Goal: Information Seeking & Learning: Learn about a topic

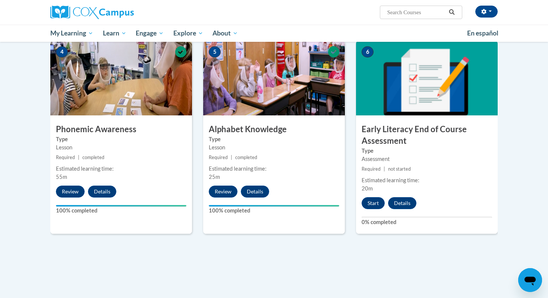
scroll to position [360, 0]
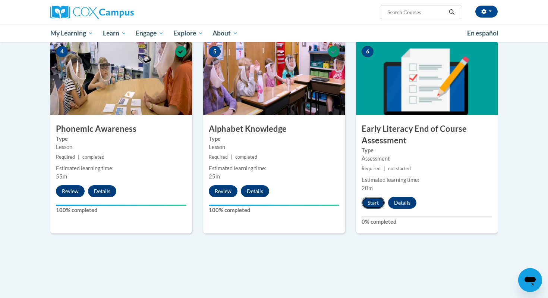
click at [374, 202] on button "Start" at bounding box center [373, 202] width 23 height 12
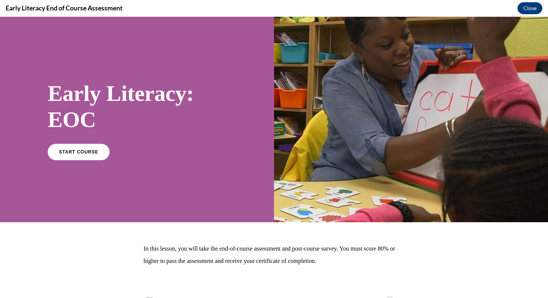
scroll to position [0, 0]
click at [75, 155] on link "START COURSE" at bounding box center [78, 151] width 65 height 17
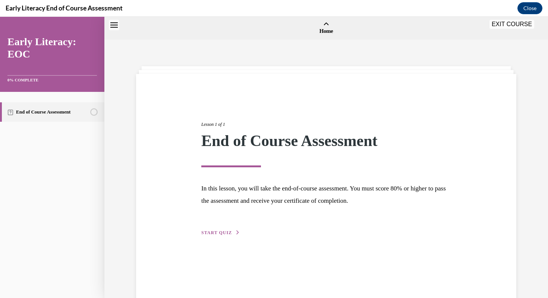
scroll to position [23, 0]
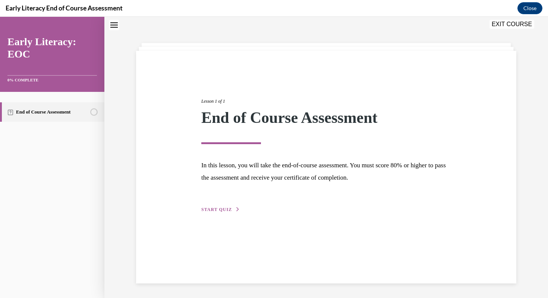
click at [215, 208] on span "START QUIZ" at bounding box center [216, 209] width 31 height 5
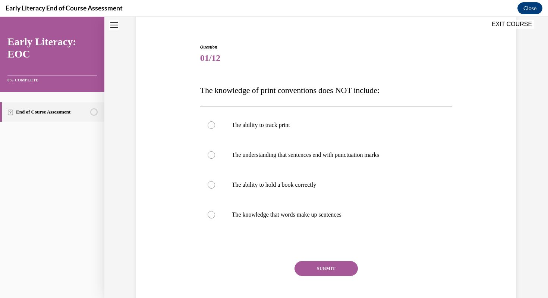
scroll to position [63, 0]
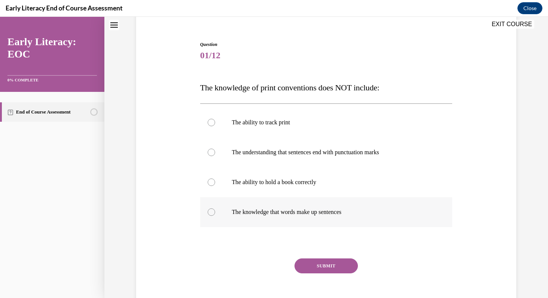
click at [213, 216] on div at bounding box center [326, 212] width 252 height 30
click at [309, 268] on button "SUBMIT" at bounding box center [326, 265] width 63 height 15
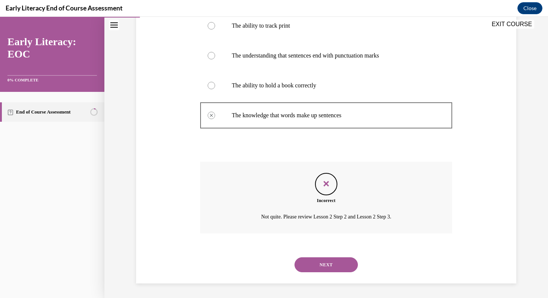
scroll to position [160, 0]
click at [318, 268] on button "NEXT" at bounding box center [326, 264] width 63 height 15
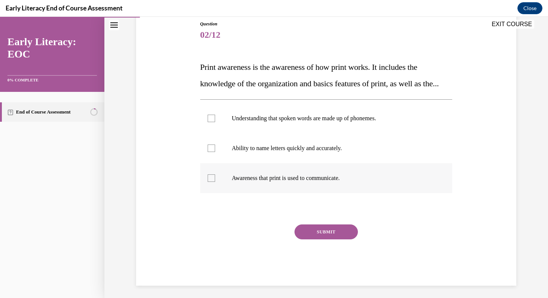
click at [211, 182] on div at bounding box center [211, 177] width 7 height 7
click at [322, 239] on button "SUBMIT" at bounding box center [326, 231] width 63 height 15
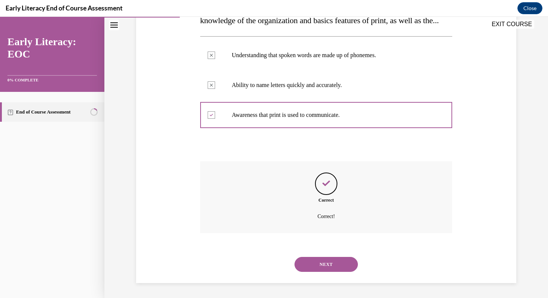
scroll to position [163, 0]
click at [327, 262] on button "NEXT" at bounding box center [326, 264] width 63 height 15
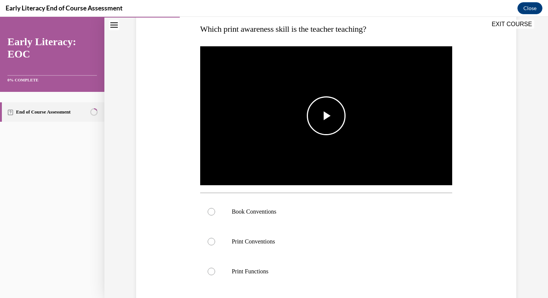
scroll to position [122, 0]
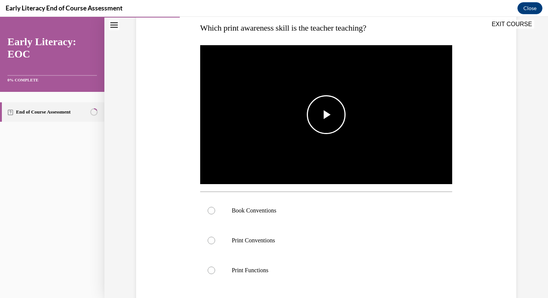
click at [326, 114] on span "Video player" at bounding box center [326, 114] width 0 height 0
click at [214, 239] on div at bounding box center [211, 239] width 7 height 7
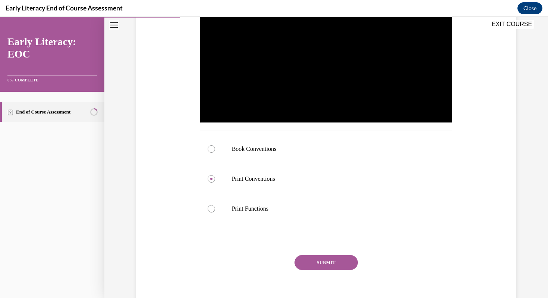
click at [337, 264] on button "SUBMIT" at bounding box center [326, 262] width 63 height 15
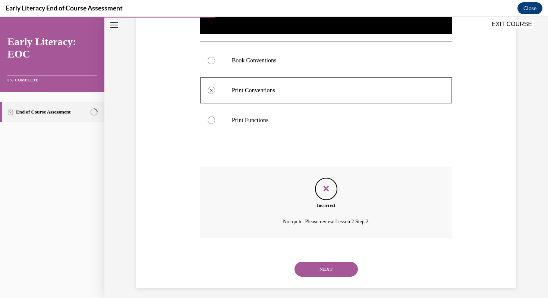
scroll to position [277, 0]
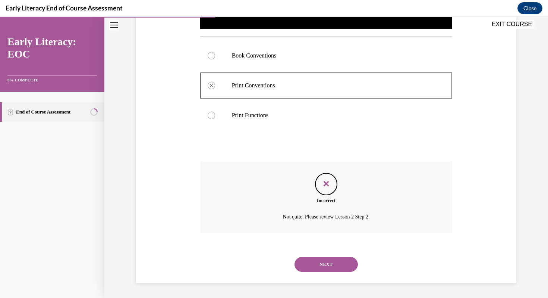
click at [338, 260] on button "NEXT" at bounding box center [326, 264] width 63 height 15
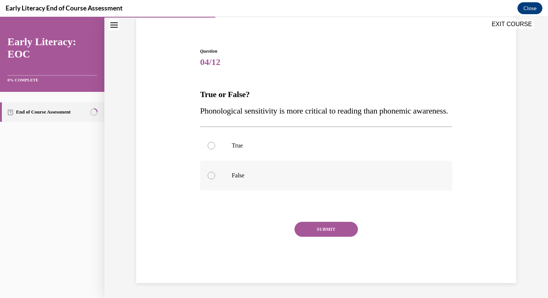
click at [210, 176] on div at bounding box center [211, 175] width 7 height 7
click at [327, 230] on button "SUBMIT" at bounding box center [326, 228] width 63 height 15
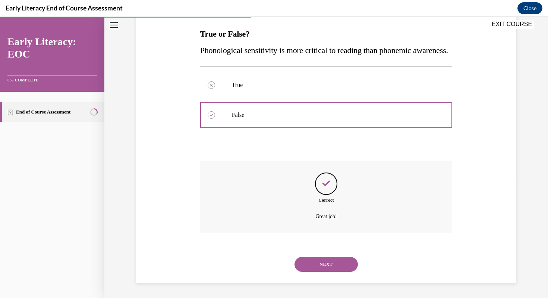
scroll to position [133, 0]
click at [334, 261] on button "NEXT" at bounding box center [326, 264] width 63 height 15
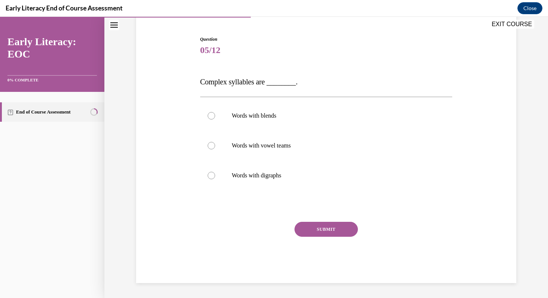
scroll to position [68, 0]
click at [215, 149] on div at bounding box center [326, 145] width 252 height 30
click at [323, 227] on button "SUBMIT" at bounding box center [326, 228] width 63 height 15
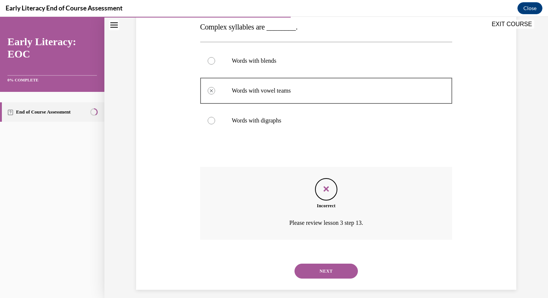
scroll to position [129, 0]
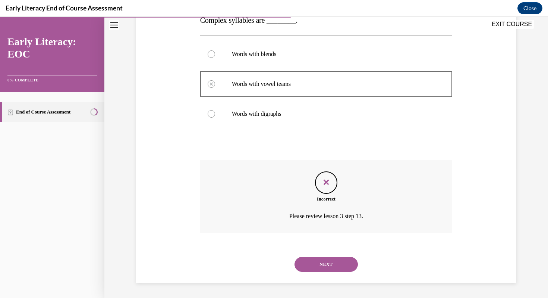
click at [324, 264] on button "NEXT" at bounding box center [326, 264] width 63 height 15
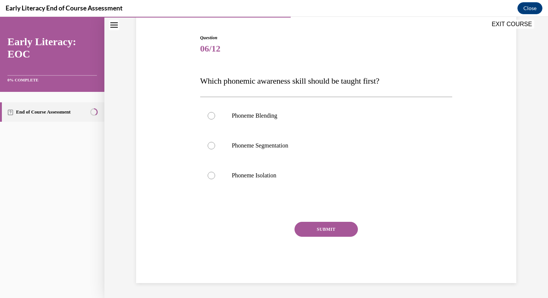
scroll to position [69, 0]
click at [210, 114] on div at bounding box center [211, 115] width 7 height 7
click at [320, 227] on button "SUBMIT" at bounding box center [326, 228] width 63 height 15
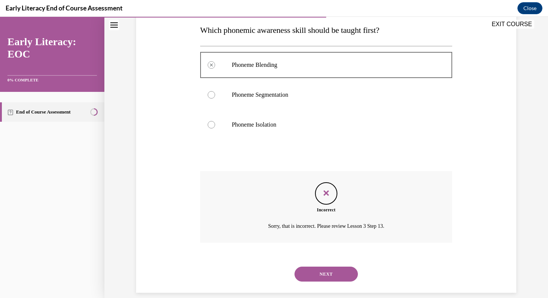
scroll to position [130, 0]
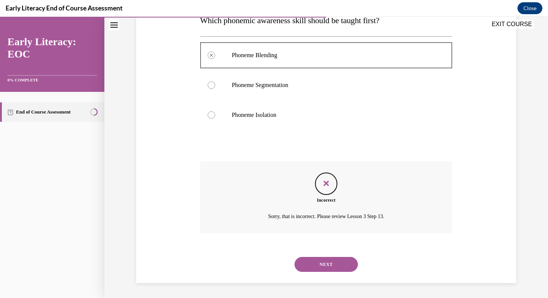
click at [328, 268] on button "NEXT" at bounding box center [326, 264] width 63 height 15
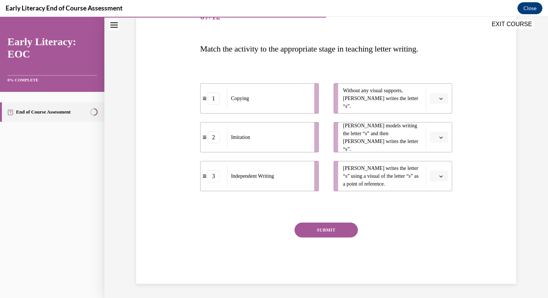
scroll to position [79, 0]
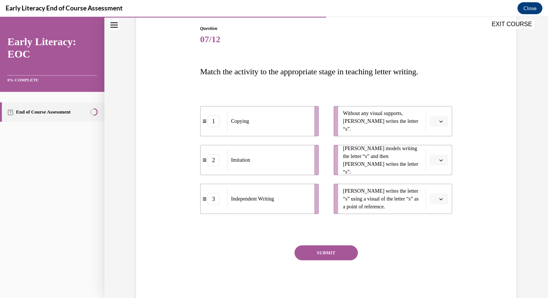
click at [367, 124] on span "Without any visual supports, Tina writes the letter “s”." at bounding box center [382, 120] width 79 height 23
click at [439, 122] on span "button" at bounding box center [440, 121] width 5 height 5
click at [438, 182] on div "3" at bounding box center [438, 182] width 19 height 15
click at [441, 165] on button "button" at bounding box center [439, 159] width 18 height 11
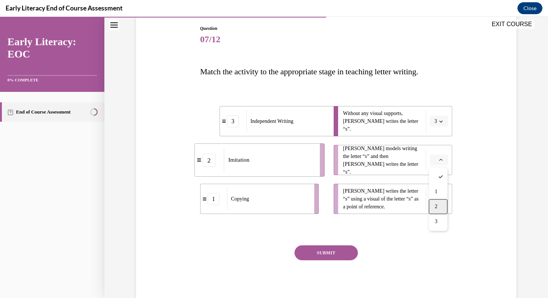
click at [442, 207] on div "2" at bounding box center [438, 206] width 19 height 15
click at [440, 204] on button "button" at bounding box center [439, 198] width 18 height 11
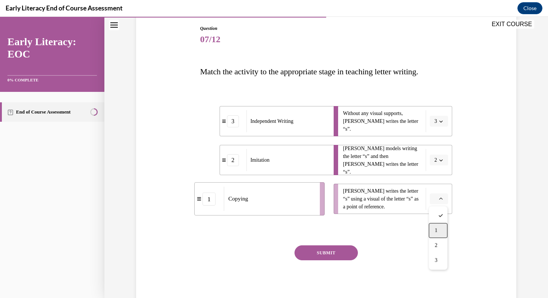
click at [438, 228] on div "1" at bounding box center [438, 230] width 19 height 15
click at [339, 255] on button "SUBMIT" at bounding box center [326, 252] width 63 height 15
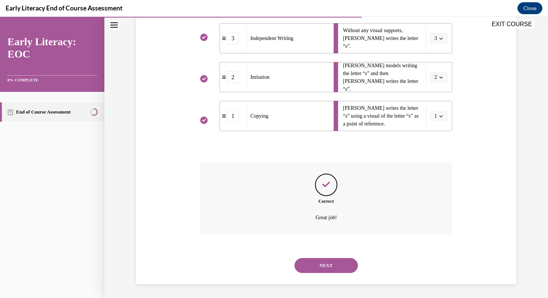
scroll to position [163, 0]
click at [334, 267] on button "NEXT" at bounding box center [326, 264] width 63 height 15
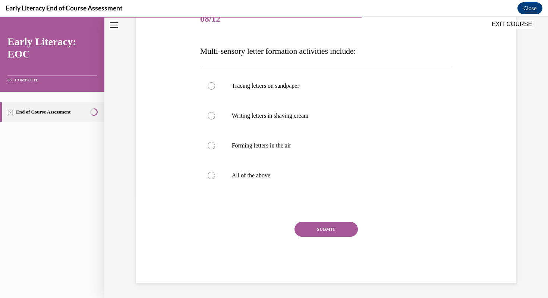
scroll to position [83, 0]
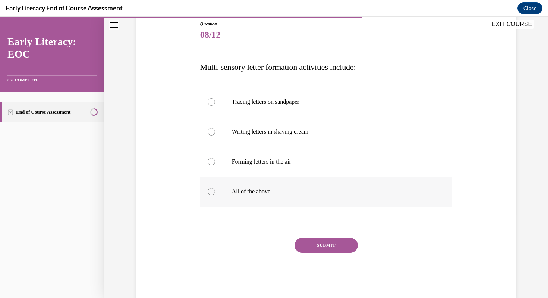
click at [210, 192] on div at bounding box center [211, 191] width 7 height 7
click at [325, 243] on button "SUBMIT" at bounding box center [326, 245] width 63 height 15
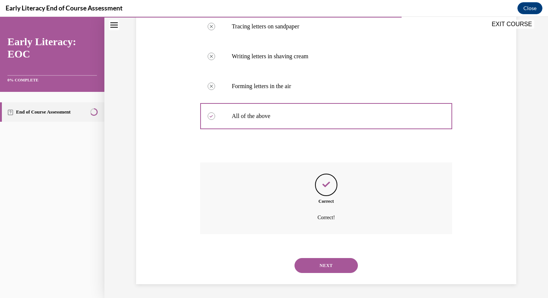
scroll to position [160, 0]
click at [337, 267] on button "NEXT" at bounding box center [326, 264] width 63 height 15
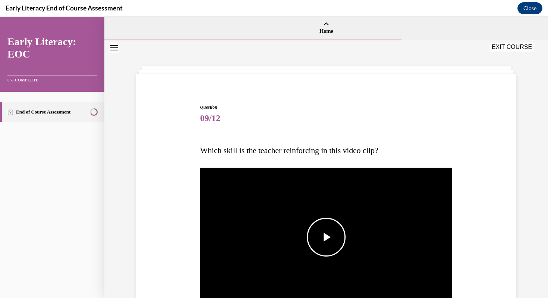
click at [326, 237] on span "Video player" at bounding box center [326, 237] width 0 height 0
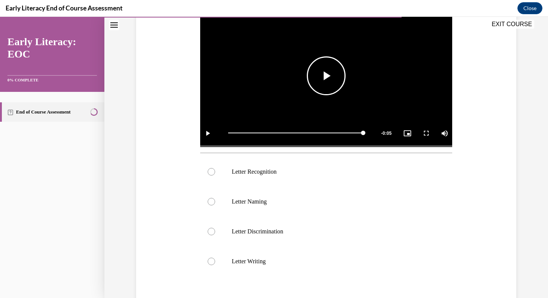
scroll to position [162, 0]
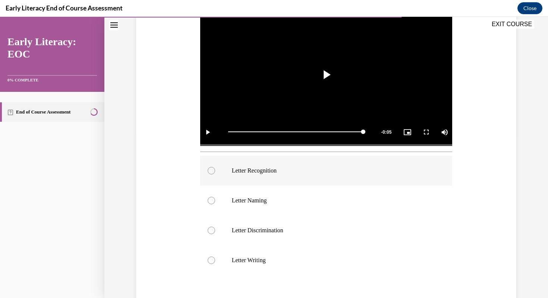
click at [209, 173] on div at bounding box center [211, 170] width 7 height 7
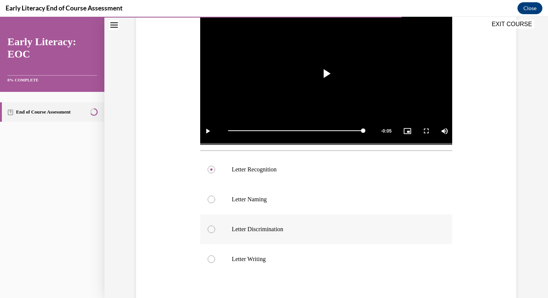
scroll to position [163, 0]
click at [326, 73] on span "Video player" at bounding box center [326, 73] width 0 height 0
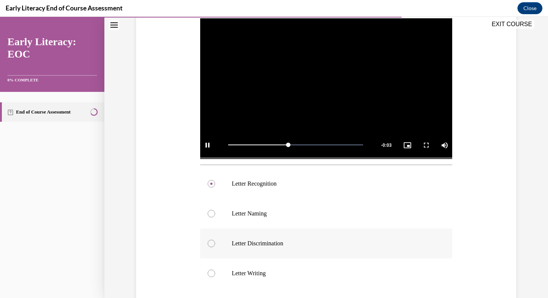
click at [213, 244] on div at bounding box center [211, 242] width 7 height 7
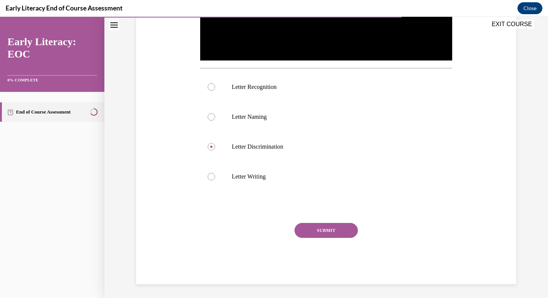
click at [335, 236] on button "SUBMIT" at bounding box center [326, 230] width 63 height 15
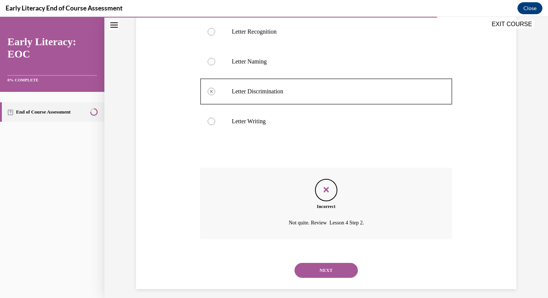
scroll to position [307, 0]
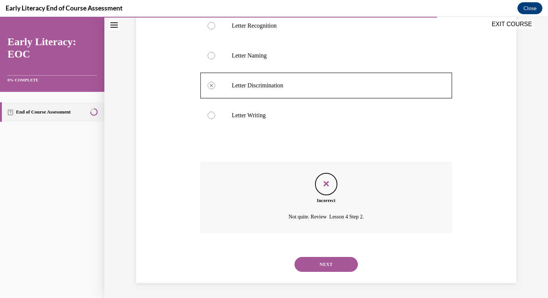
click at [325, 265] on button "NEXT" at bounding box center [326, 264] width 63 height 15
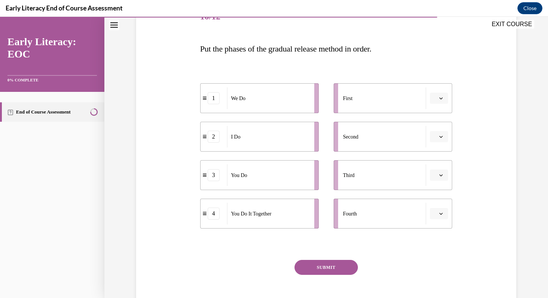
scroll to position [114, 0]
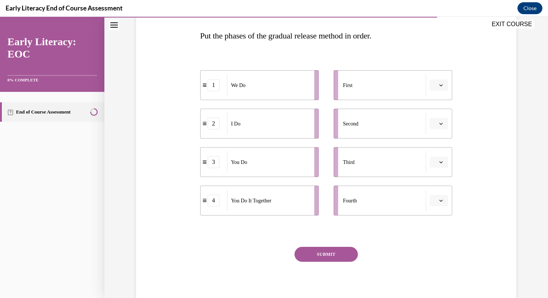
click at [438, 87] on span "button" at bounding box center [440, 84] width 5 height 5
click at [440, 121] on div "1" at bounding box center [438, 116] width 19 height 15
click at [441, 201] on icon "button" at bounding box center [441, 200] width 3 height 2
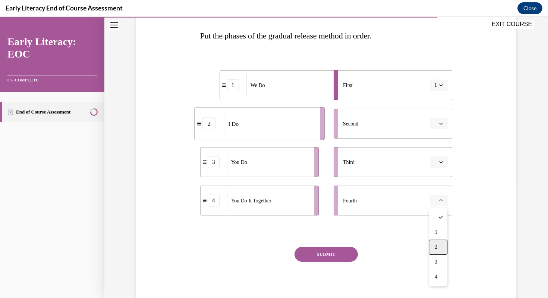
click at [439, 246] on div "2" at bounding box center [438, 246] width 19 height 15
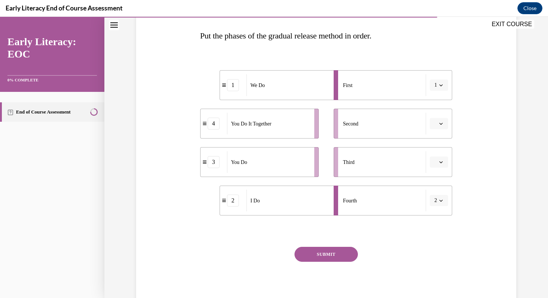
click at [441, 199] on icon "button" at bounding box center [441, 200] width 4 height 4
click at [440, 279] on div "4" at bounding box center [436, 276] width 19 height 15
click at [441, 201] on icon "button" at bounding box center [441, 200] width 3 height 2
click at [438, 250] on div "2" at bounding box center [436, 246] width 19 height 15
click at [442, 204] on button "2" at bounding box center [439, 200] width 18 height 11
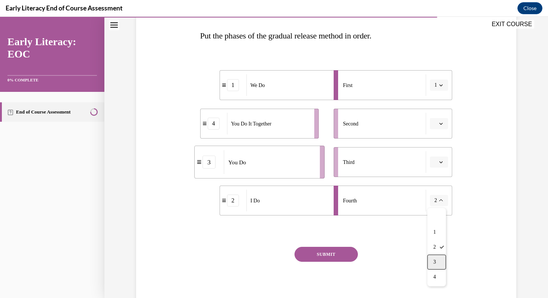
click at [437, 257] on div "3" at bounding box center [436, 261] width 19 height 15
click at [440, 124] on icon "button" at bounding box center [441, 124] width 4 height 4
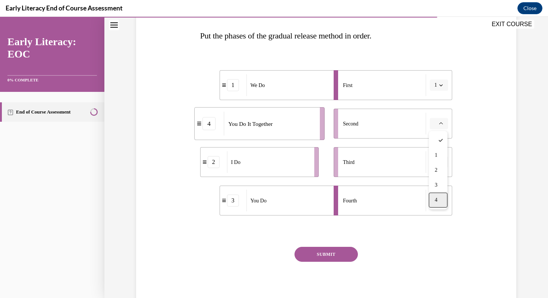
click at [435, 201] on span "4" at bounding box center [436, 200] width 3 height 6
click at [439, 163] on icon "button" at bounding box center [441, 162] width 4 height 4
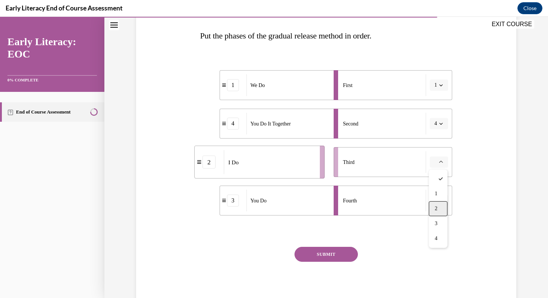
click at [435, 208] on span "2" at bounding box center [436, 208] width 3 height 6
click at [335, 251] on button "SUBMIT" at bounding box center [326, 253] width 63 height 15
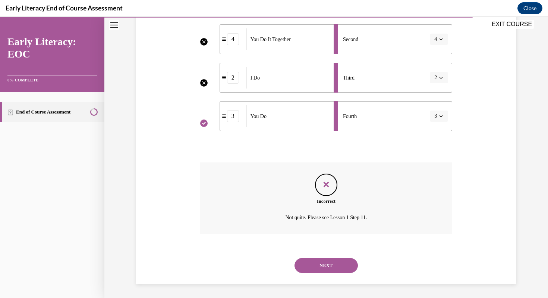
scroll to position [200, 0]
click at [329, 265] on button "NEXT" at bounding box center [326, 264] width 63 height 15
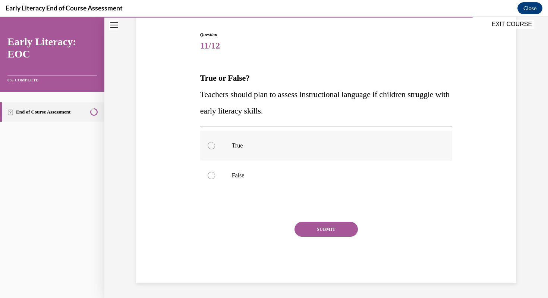
click at [211, 147] on div at bounding box center [211, 145] width 7 height 7
click at [308, 224] on button "SUBMIT" at bounding box center [326, 228] width 63 height 15
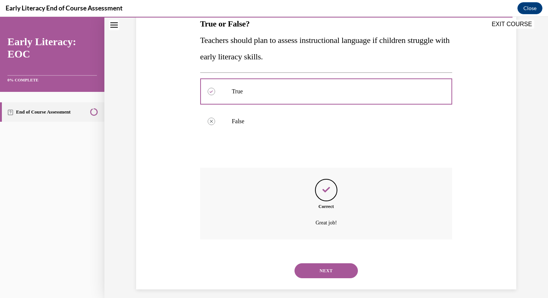
scroll to position [133, 0]
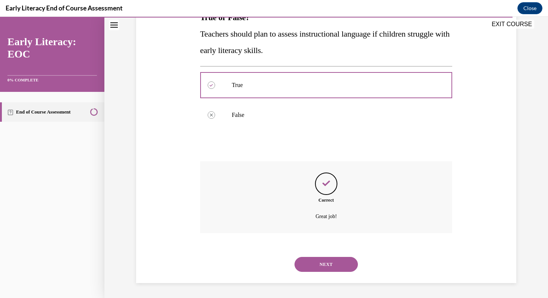
click at [328, 264] on button "NEXT" at bounding box center [326, 264] width 63 height 15
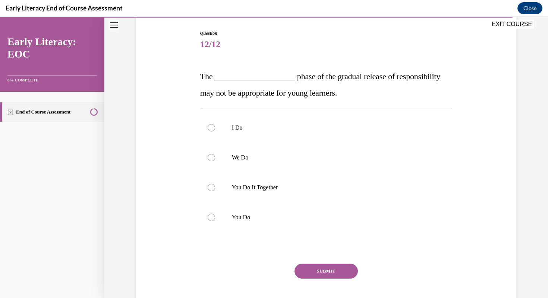
scroll to position [73, 0]
click at [217, 214] on div at bounding box center [326, 217] width 252 height 30
click at [311, 270] on button "SUBMIT" at bounding box center [326, 271] width 63 height 15
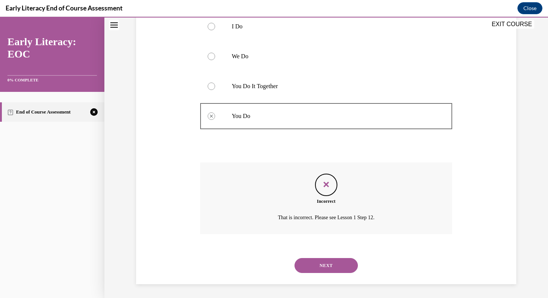
scroll to position [176, 0]
click at [335, 263] on button "NEXT" at bounding box center [326, 264] width 63 height 15
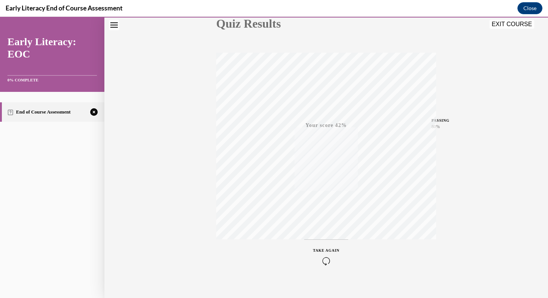
scroll to position [101, 0]
click at [328, 246] on div "TAKE AGAIN" at bounding box center [326, 248] width 26 height 18
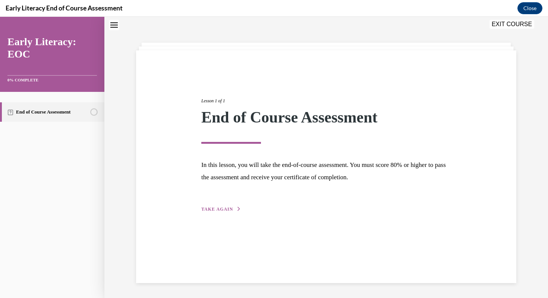
click at [224, 210] on span "TAKE AGAIN" at bounding box center [217, 208] width 32 height 5
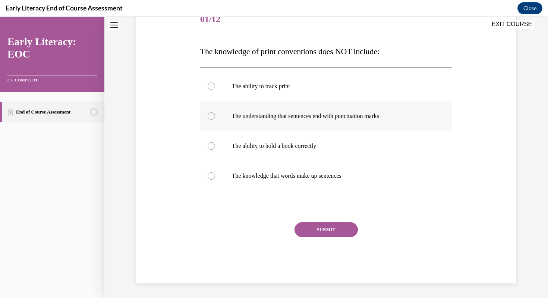
scroll to position [99, 0]
click at [211, 117] on div at bounding box center [211, 115] width 7 height 7
click at [321, 230] on button "SUBMIT" at bounding box center [326, 228] width 63 height 15
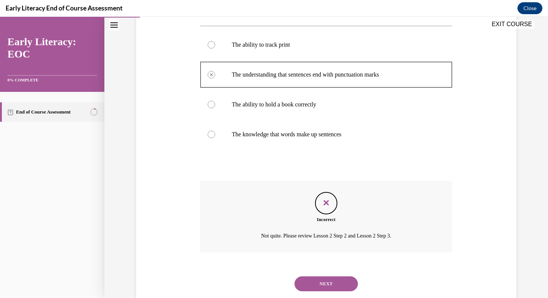
scroll to position [160, 0]
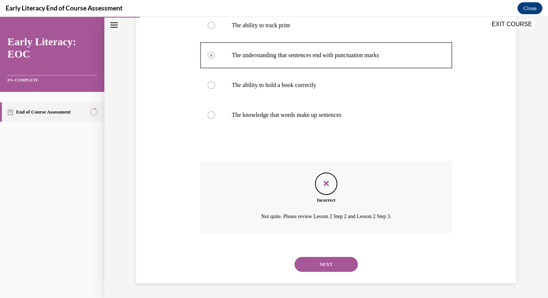
click at [326, 265] on button "NEXT" at bounding box center [326, 264] width 63 height 15
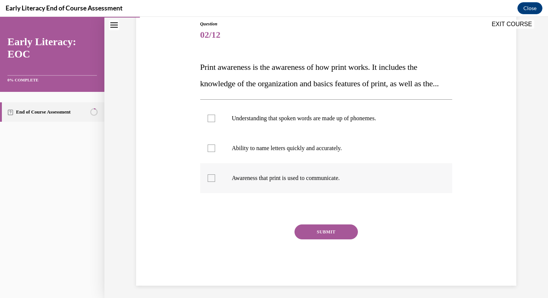
click at [209, 182] on div at bounding box center [211, 177] width 7 height 7
click at [310, 239] on button "SUBMIT" at bounding box center [326, 231] width 63 height 15
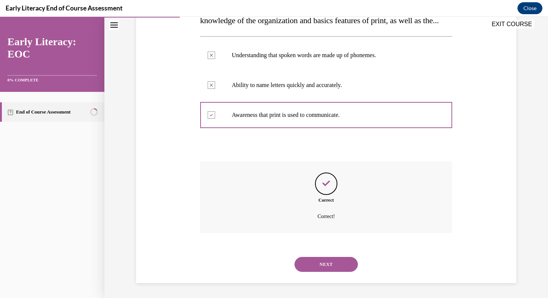
scroll to position [163, 0]
click at [324, 265] on button "NEXT" at bounding box center [326, 264] width 63 height 15
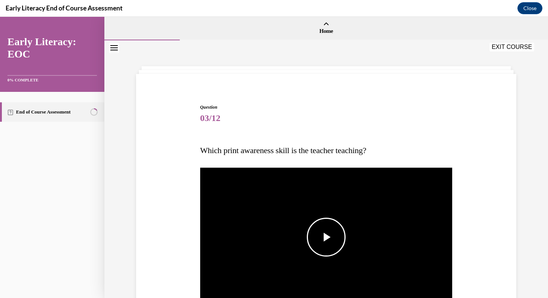
click at [326, 237] on span "Video player" at bounding box center [326, 237] width 0 height 0
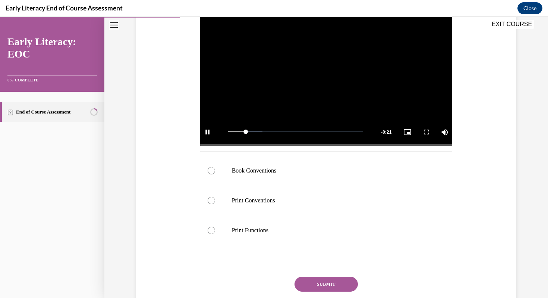
scroll to position [163, 0]
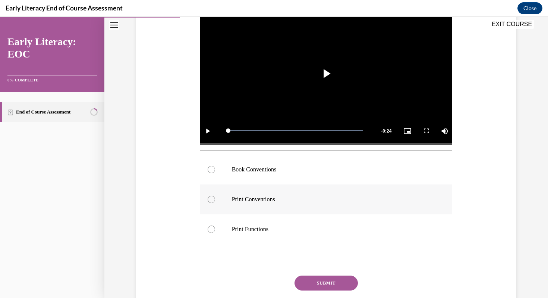
click at [210, 199] on div at bounding box center [211, 198] width 7 height 7
click at [320, 280] on button "SUBMIT" at bounding box center [326, 282] width 63 height 15
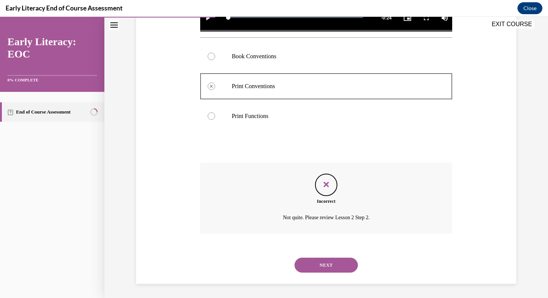
scroll to position [277, 0]
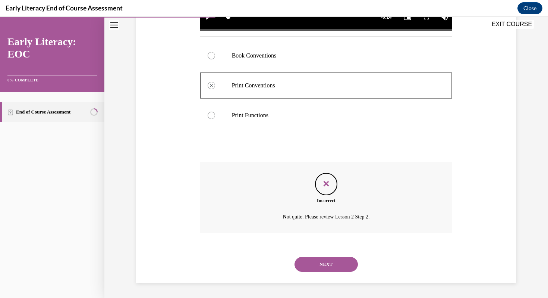
click at [324, 267] on button "NEXT" at bounding box center [326, 264] width 63 height 15
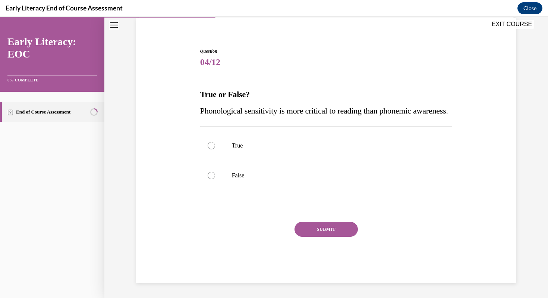
scroll to position [72, 0]
click at [213, 177] on div at bounding box center [211, 175] width 7 height 7
click at [324, 227] on button "SUBMIT" at bounding box center [326, 228] width 63 height 15
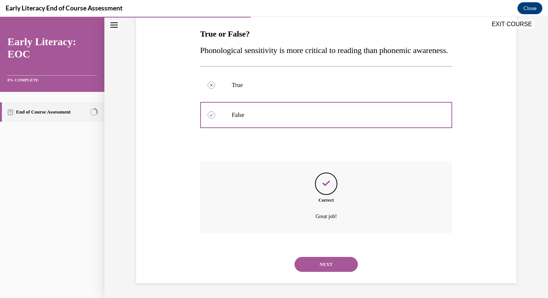
scroll to position [133, 0]
click at [331, 267] on button "NEXT" at bounding box center [326, 264] width 63 height 15
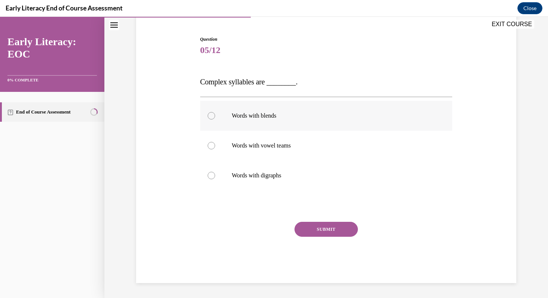
click at [213, 114] on div at bounding box center [211, 115] width 7 height 7
click at [328, 229] on button "SUBMIT" at bounding box center [326, 228] width 63 height 15
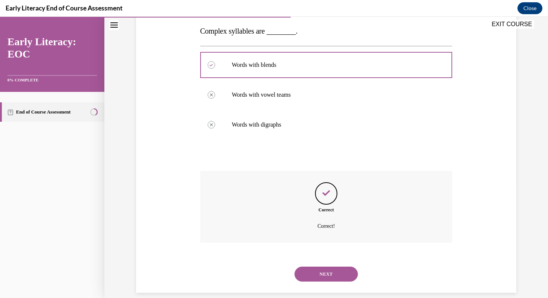
scroll to position [128, 0]
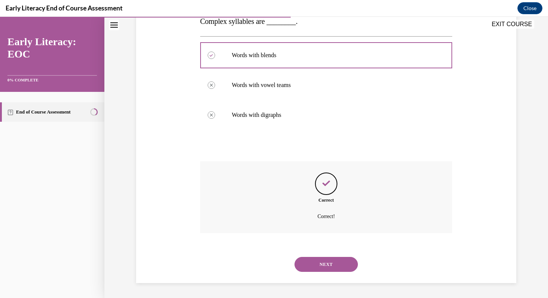
click at [332, 265] on button "NEXT" at bounding box center [326, 264] width 63 height 15
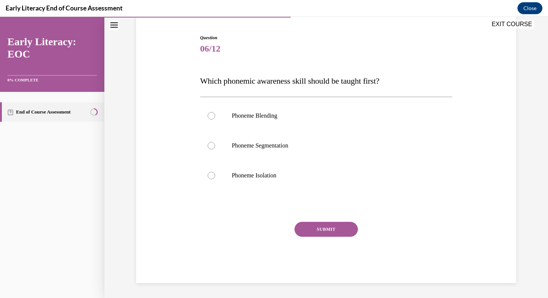
scroll to position [69, 0]
click at [210, 175] on div at bounding box center [211, 175] width 7 height 7
click at [315, 229] on button "SUBMIT" at bounding box center [326, 228] width 63 height 15
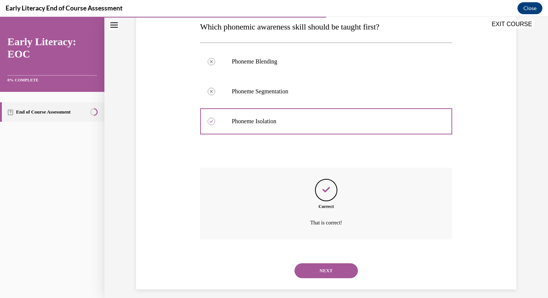
scroll to position [130, 0]
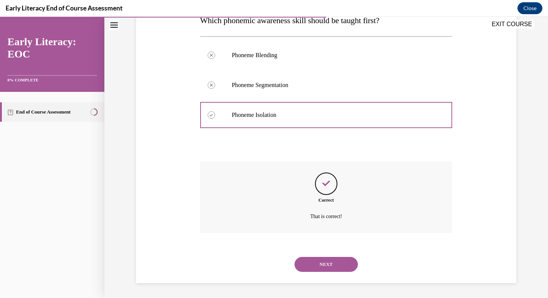
click at [327, 262] on button "NEXT" at bounding box center [326, 264] width 63 height 15
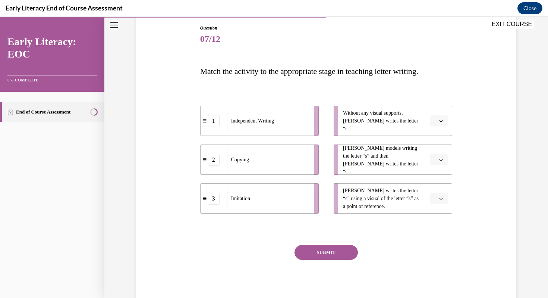
scroll to position [80, 0]
click at [441, 119] on icon "button" at bounding box center [441, 120] width 4 height 4
click at [439, 155] on div "1" at bounding box center [438, 151] width 19 height 15
click at [439, 159] on icon "button" at bounding box center [441, 159] width 4 height 4
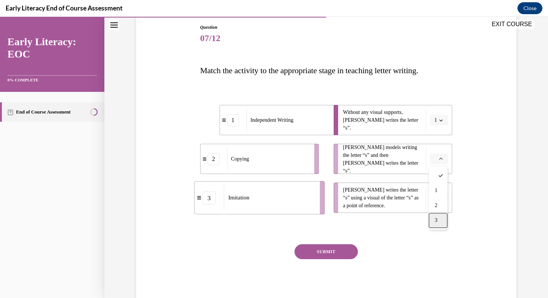
click at [441, 220] on div "3" at bounding box center [438, 220] width 19 height 15
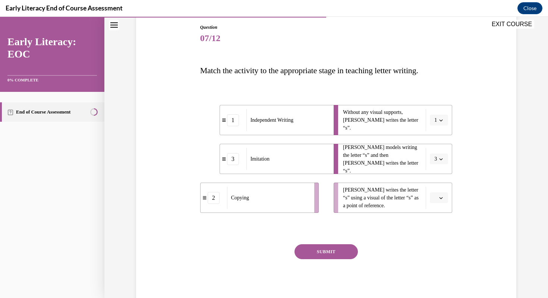
click at [440, 199] on icon "button" at bounding box center [441, 198] width 4 height 4
click at [435, 246] on span "2" at bounding box center [436, 244] width 3 height 6
click at [329, 254] on button "SUBMIT" at bounding box center [326, 251] width 63 height 15
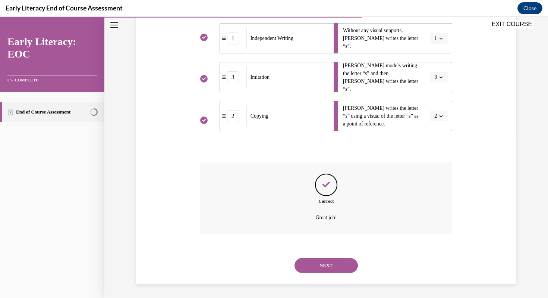
scroll to position [163, 0]
click at [320, 263] on button "NEXT" at bounding box center [326, 264] width 63 height 15
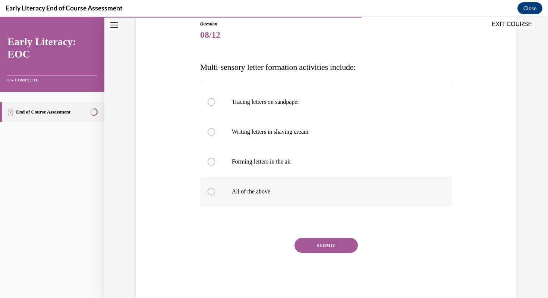
click at [212, 193] on div at bounding box center [211, 191] width 7 height 7
click at [334, 247] on button "SUBMIT" at bounding box center [326, 245] width 63 height 15
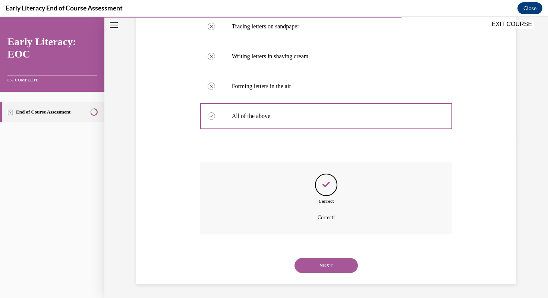
scroll to position [160, 0]
click at [333, 264] on button "NEXT" at bounding box center [326, 264] width 63 height 15
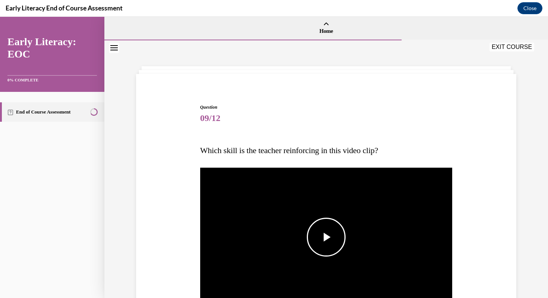
click at [326, 237] on span "Video player" at bounding box center [326, 237] width 0 height 0
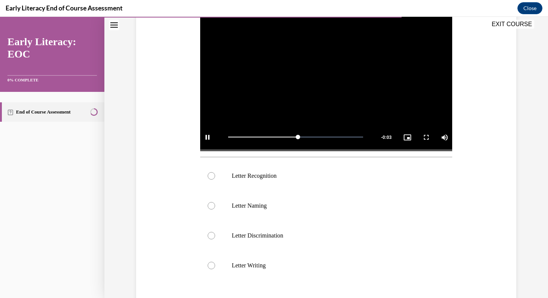
scroll to position [158, 0]
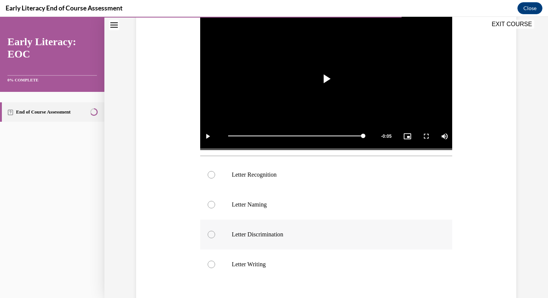
click at [213, 234] on div at bounding box center [211, 233] width 7 height 7
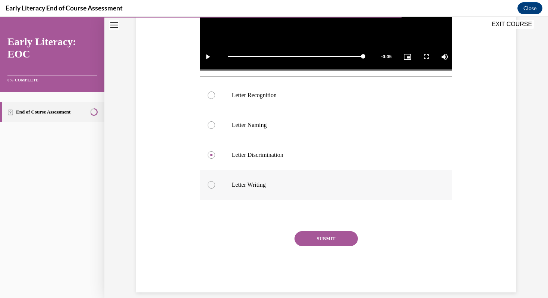
scroll to position [246, 0]
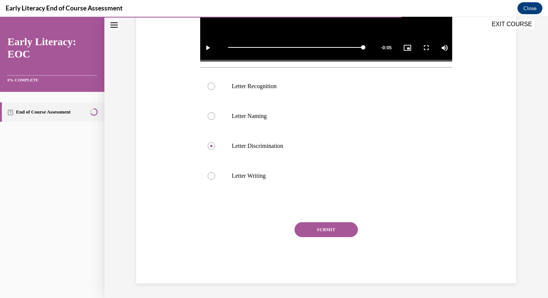
click at [331, 231] on button "SUBMIT" at bounding box center [326, 229] width 63 height 15
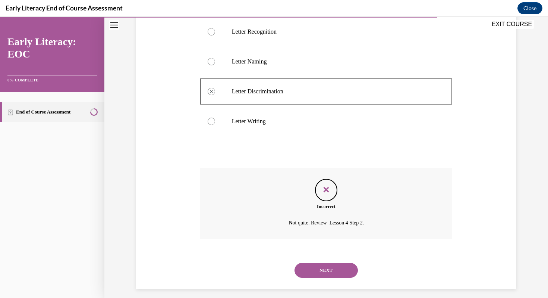
scroll to position [307, 0]
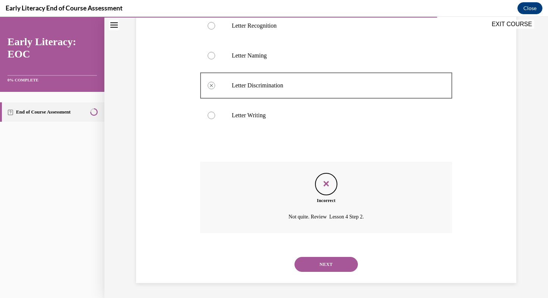
click at [328, 262] on button "NEXT" at bounding box center [326, 264] width 63 height 15
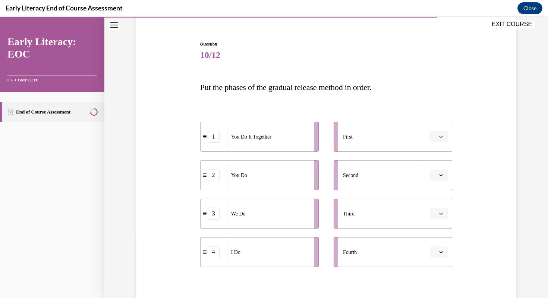
scroll to position [63, 0]
click at [445, 136] on button "button" at bounding box center [439, 135] width 18 height 11
click at [439, 213] on div "4" at bounding box center [438, 212] width 19 height 15
click at [439, 213] on icon "button" at bounding box center [441, 213] width 4 height 4
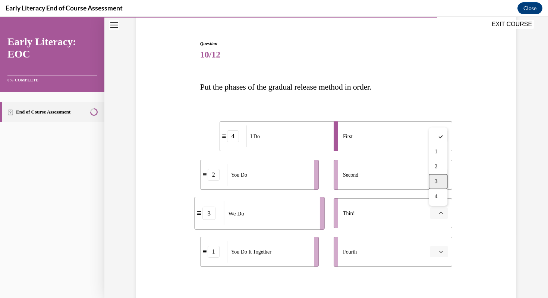
click at [437, 181] on span "3" at bounding box center [436, 181] width 3 height 6
click at [440, 210] on button "3" at bounding box center [439, 212] width 18 height 11
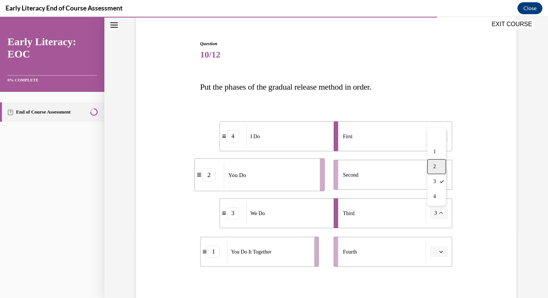
click at [437, 166] on div "2" at bounding box center [436, 166] width 19 height 15
click at [444, 173] on button "button" at bounding box center [439, 174] width 18 height 11
click at [443, 249] on span "button" at bounding box center [440, 251] width 5 height 5
click at [440, 190] on div "1" at bounding box center [438, 189] width 19 height 15
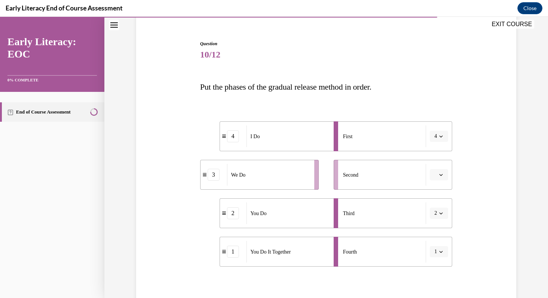
click at [438, 258] on li "Fourth 1" at bounding box center [393, 251] width 119 height 30
click at [440, 211] on icon "button" at bounding box center [441, 213] width 4 height 4
click at [436, 152] on div "1" at bounding box center [436, 151] width 19 height 15
click at [440, 172] on span "button" at bounding box center [440, 174] width 5 height 5
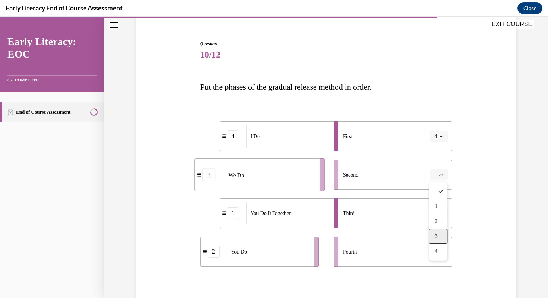
click at [435, 232] on div "3" at bounding box center [438, 236] width 19 height 15
click at [441, 250] on icon "button" at bounding box center [441, 251] width 4 height 4
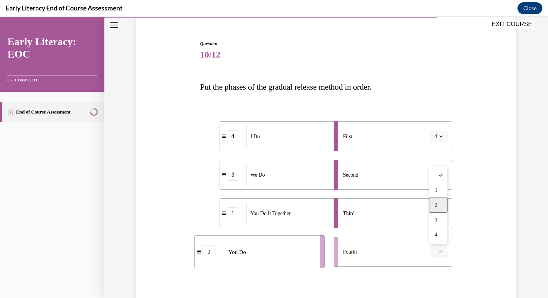
click at [433, 204] on div "2" at bounding box center [438, 204] width 19 height 15
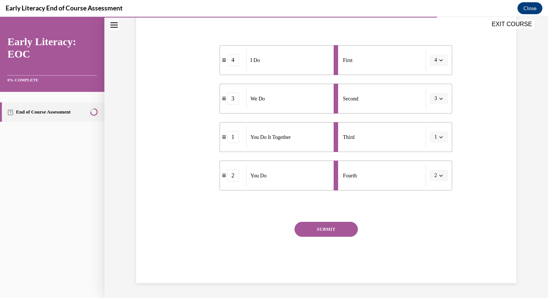
click at [349, 227] on button "SUBMIT" at bounding box center [326, 228] width 63 height 15
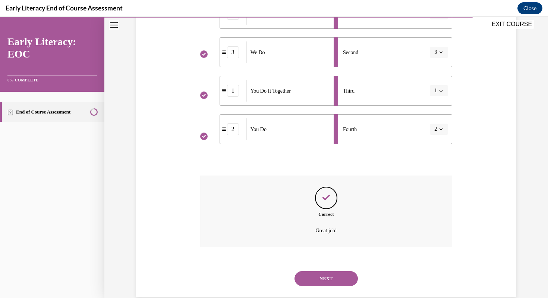
scroll to position [200, 0]
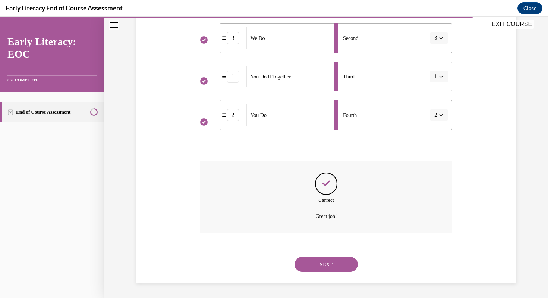
click at [329, 266] on button "NEXT" at bounding box center [326, 264] width 63 height 15
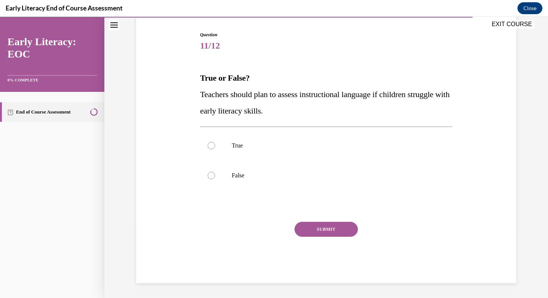
scroll to position [72, 0]
click at [208, 145] on div at bounding box center [211, 145] width 7 height 7
click at [316, 230] on button "SUBMIT" at bounding box center [326, 228] width 63 height 15
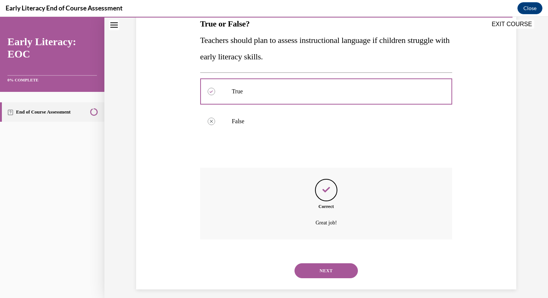
scroll to position [133, 0]
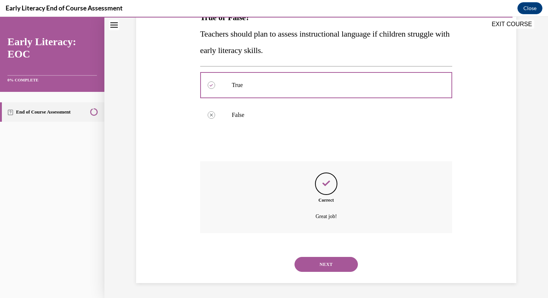
click at [326, 267] on button "NEXT" at bounding box center [326, 264] width 63 height 15
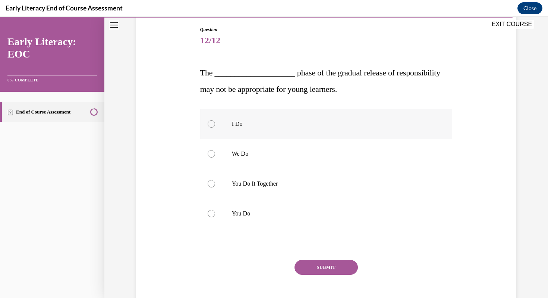
scroll to position [78, 0]
click at [210, 214] on div at bounding box center [211, 212] width 7 height 7
click at [320, 266] on button "SUBMIT" at bounding box center [326, 266] width 63 height 15
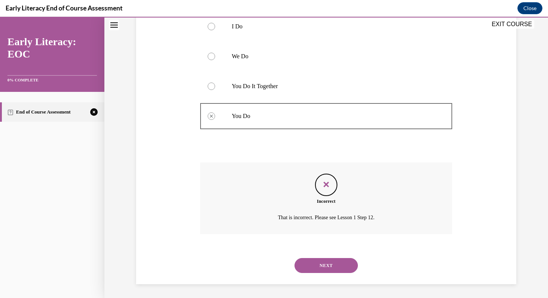
scroll to position [176, 0]
click at [320, 266] on button "NEXT" at bounding box center [326, 264] width 63 height 15
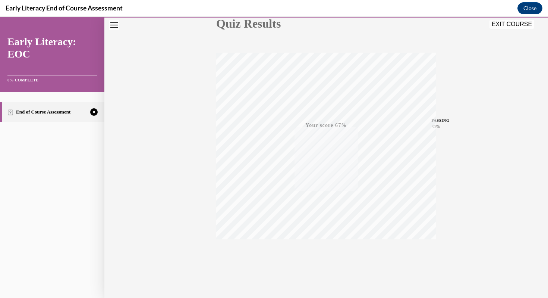
scroll to position [101, 0]
click at [328, 250] on icon "button" at bounding box center [326, 252] width 26 height 8
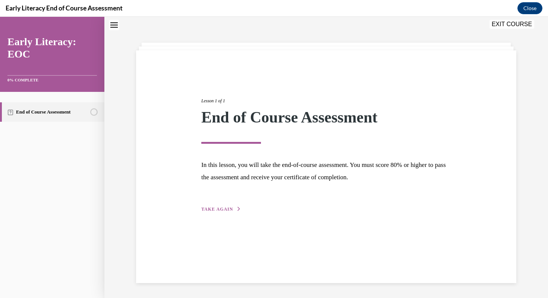
click at [208, 210] on span "TAKE AGAIN" at bounding box center [217, 208] width 32 height 5
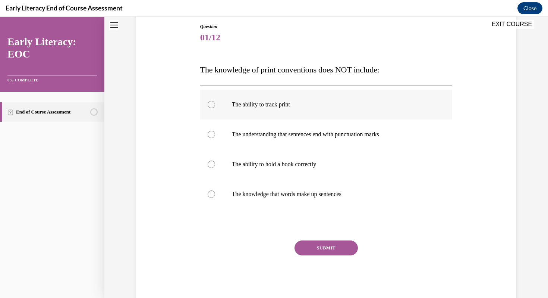
scroll to position [82, 0]
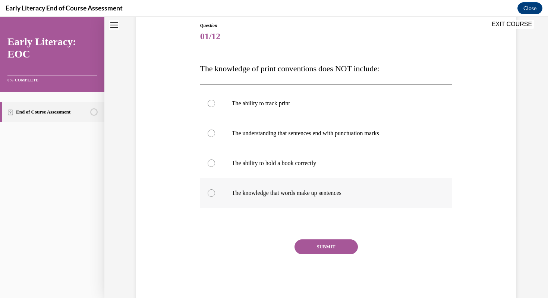
click at [213, 192] on div at bounding box center [211, 192] width 7 height 7
click at [317, 249] on button "SUBMIT" at bounding box center [326, 246] width 63 height 15
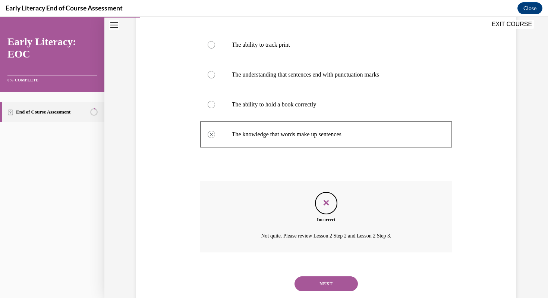
scroll to position [160, 0]
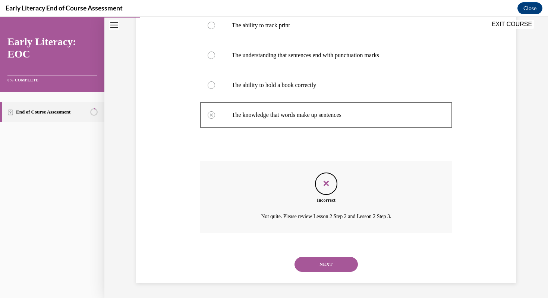
click at [315, 262] on button "NEXT" at bounding box center [326, 264] width 63 height 15
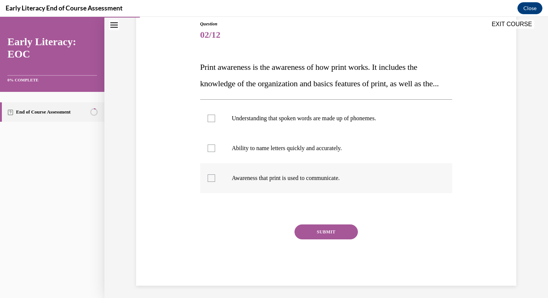
click at [214, 182] on div at bounding box center [211, 177] width 7 height 7
click at [211, 152] on div at bounding box center [211, 147] width 7 height 7
click at [334, 239] on button "SUBMIT" at bounding box center [326, 231] width 63 height 15
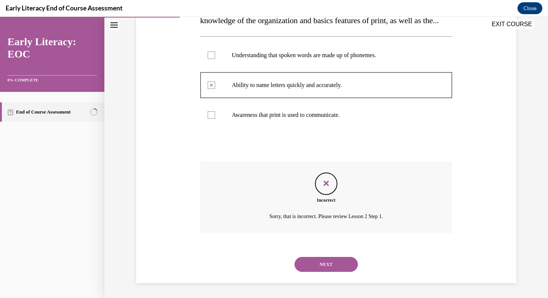
scroll to position [163, 0]
click at [330, 263] on button "NEXT" at bounding box center [326, 264] width 63 height 15
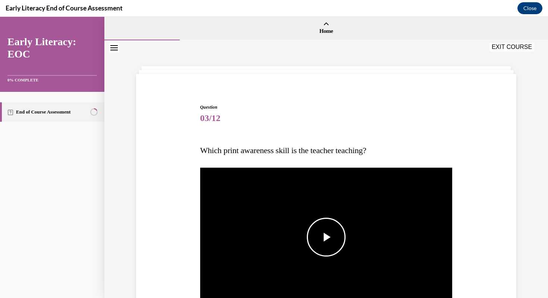
click at [326, 237] on span "Video player" at bounding box center [326, 237] width 0 height 0
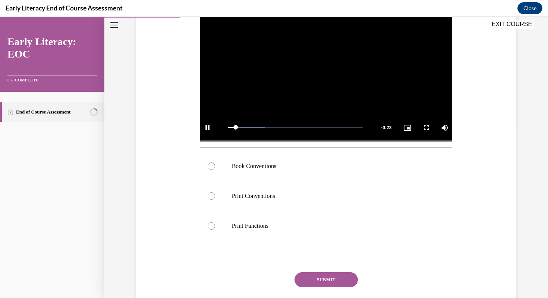
scroll to position [172, 0]
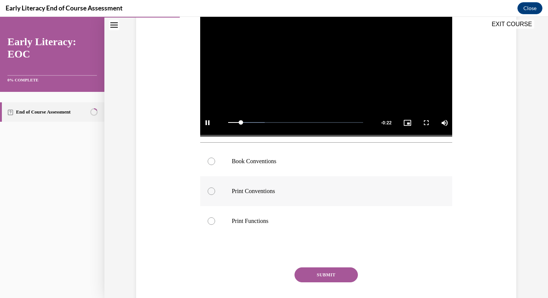
click at [210, 190] on div at bounding box center [211, 190] width 7 height 7
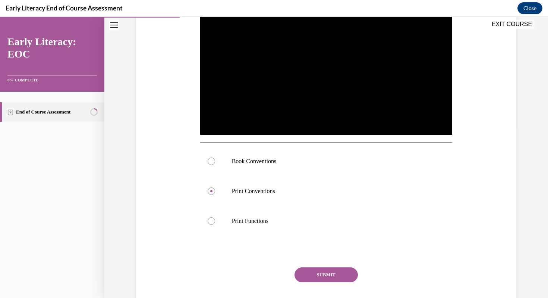
click at [322, 272] on button "SUBMIT" at bounding box center [326, 274] width 63 height 15
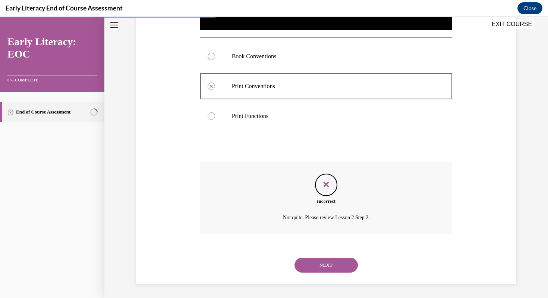
scroll to position [277, 0]
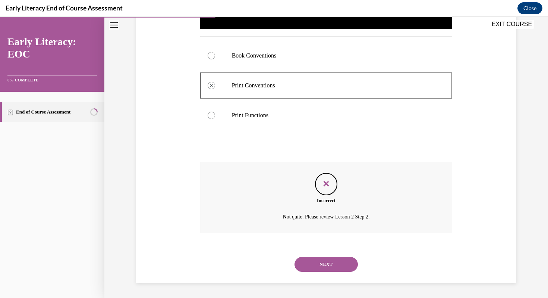
click at [323, 265] on button "NEXT" at bounding box center [326, 264] width 63 height 15
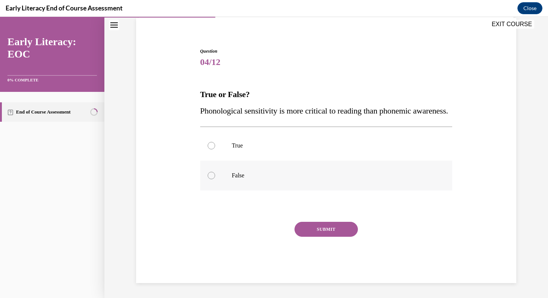
click at [215, 177] on div at bounding box center [326, 175] width 252 height 30
click at [318, 228] on button "SUBMIT" at bounding box center [326, 228] width 63 height 15
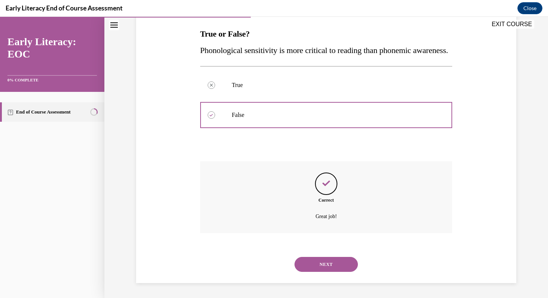
scroll to position [133, 0]
click at [324, 264] on button "NEXT" at bounding box center [326, 264] width 63 height 15
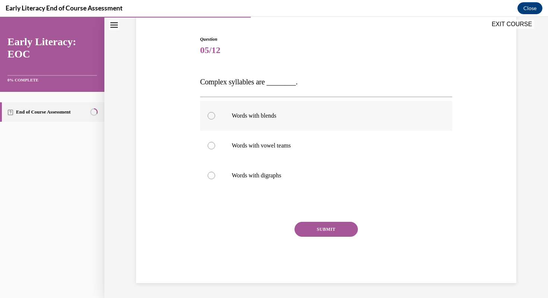
click at [211, 117] on div at bounding box center [211, 115] width 7 height 7
click at [336, 230] on button "SUBMIT" at bounding box center [326, 228] width 63 height 15
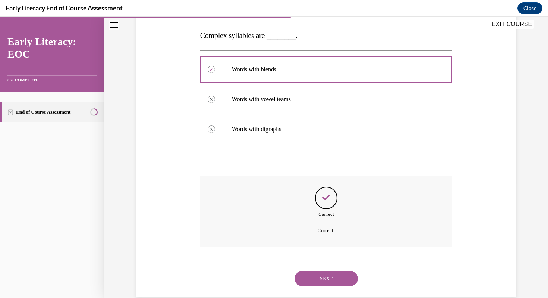
scroll to position [128, 0]
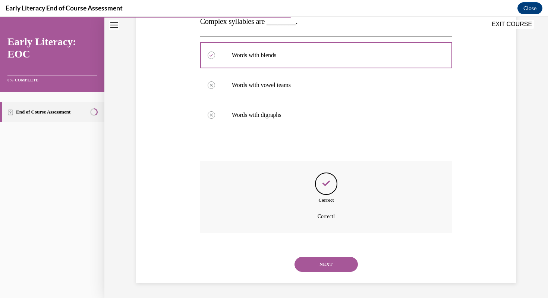
click at [328, 262] on button "NEXT" at bounding box center [326, 264] width 63 height 15
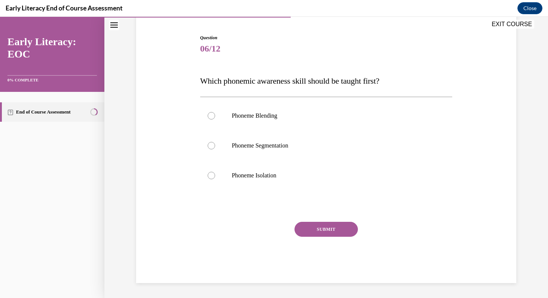
scroll to position [69, 0]
click at [209, 176] on div at bounding box center [211, 175] width 7 height 7
click at [321, 226] on button "SUBMIT" at bounding box center [326, 228] width 63 height 15
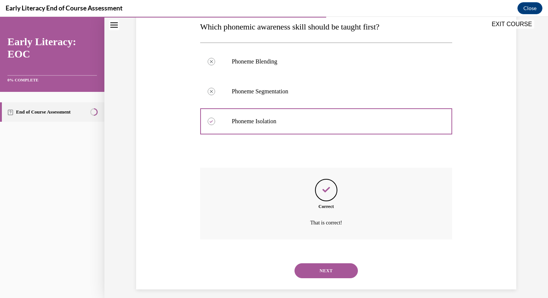
scroll to position [130, 0]
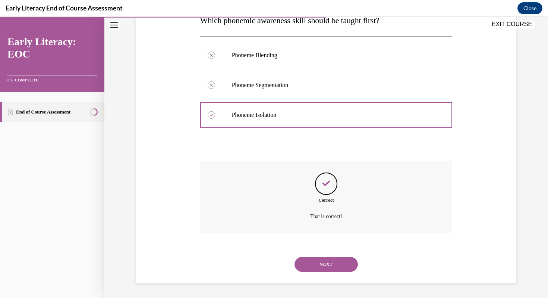
click at [332, 265] on button "NEXT" at bounding box center [326, 264] width 63 height 15
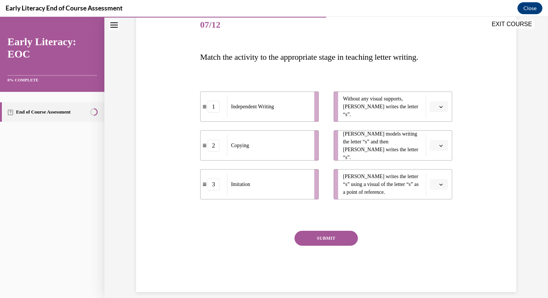
scroll to position [102, 0]
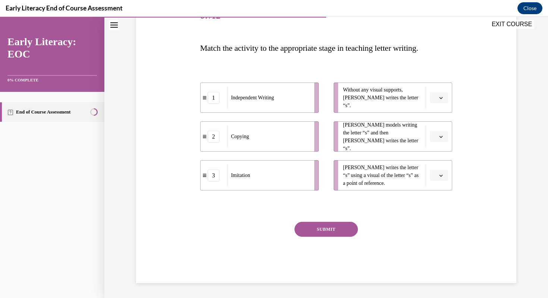
click at [437, 96] on button "button" at bounding box center [439, 97] width 18 height 11
click at [437, 128] on span "1" at bounding box center [436, 129] width 3 height 6
click at [439, 136] on icon "button" at bounding box center [441, 137] width 4 height 4
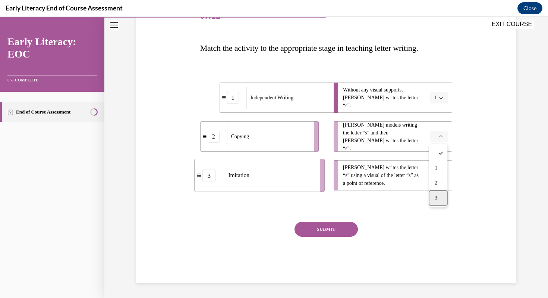
click at [440, 196] on div "3" at bounding box center [438, 197] width 19 height 15
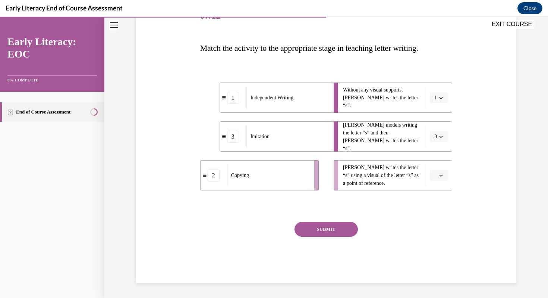
click at [438, 175] on button "button" at bounding box center [439, 175] width 18 height 11
click at [440, 220] on div "2" at bounding box center [438, 221] width 19 height 15
click at [346, 229] on button "SUBMIT" at bounding box center [326, 228] width 63 height 15
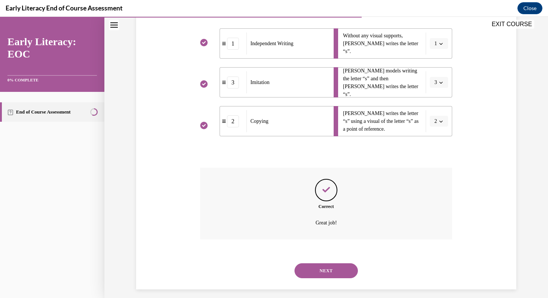
scroll to position [163, 0]
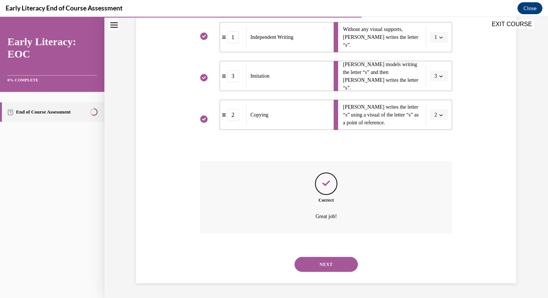
click at [321, 265] on button "NEXT" at bounding box center [326, 264] width 63 height 15
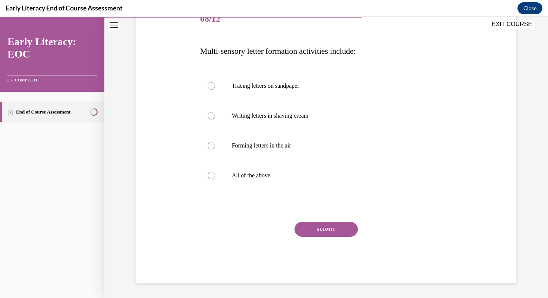
scroll to position [83, 0]
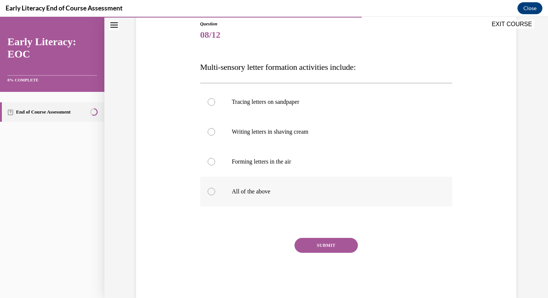
click at [213, 191] on div at bounding box center [211, 191] width 7 height 7
click at [316, 244] on button "SUBMIT" at bounding box center [326, 245] width 63 height 15
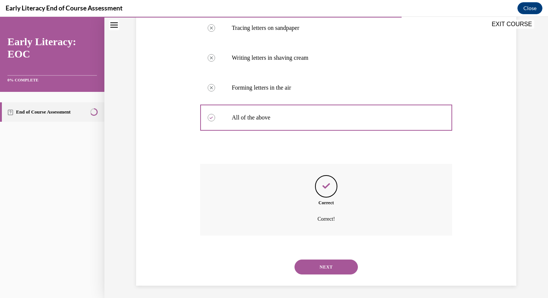
scroll to position [160, 0]
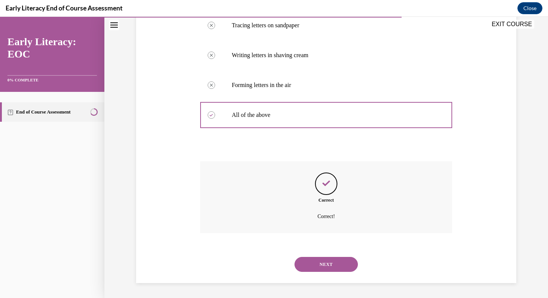
click at [329, 264] on button "NEXT" at bounding box center [326, 264] width 63 height 15
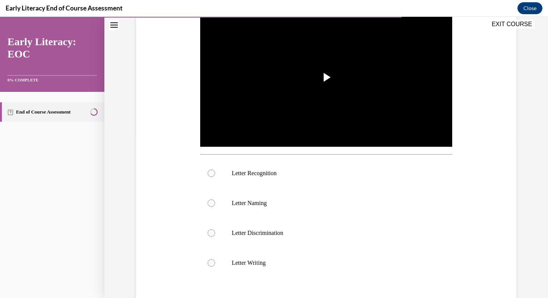
scroll to position [0, 0]
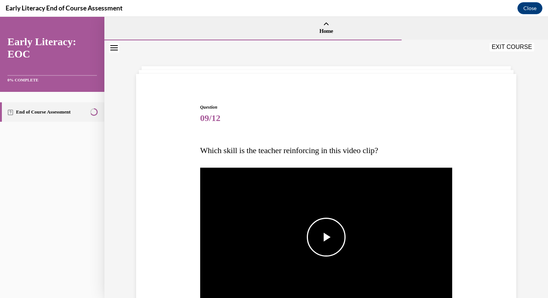
click at [326, 237] on span "Video player" at bounding box center [326, 237] width 0 height 0
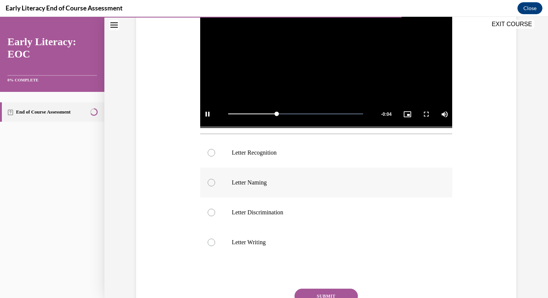
scroll to position [181, 0]
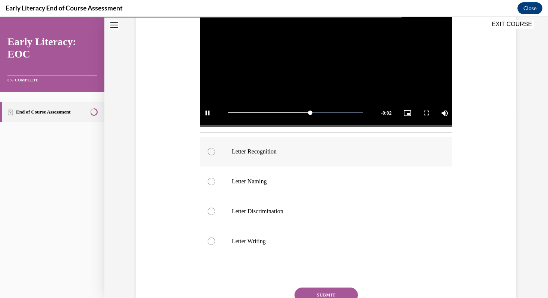
click at [212, 153] on div at bounding box center [211, 151] width 7 height 7
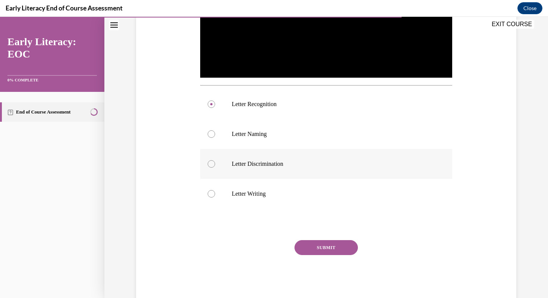
scroll to position [230, 0]
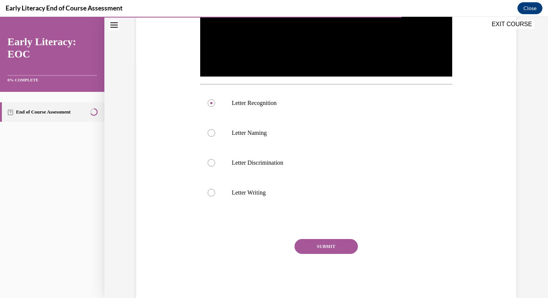
click at [330, 249] on button "SUBMIT" at bounding box center [326, 246] width 63 height 15
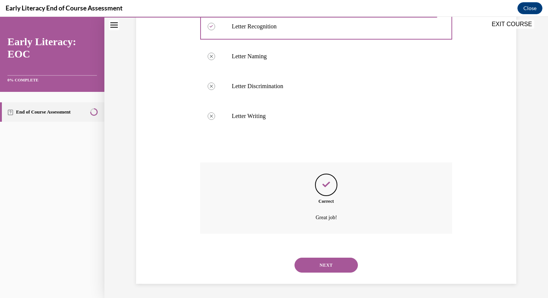
scroll to position [307, 0]
click at [328, 265] on button "NEXT" at bounding box center [326, 264] width 63 height 15
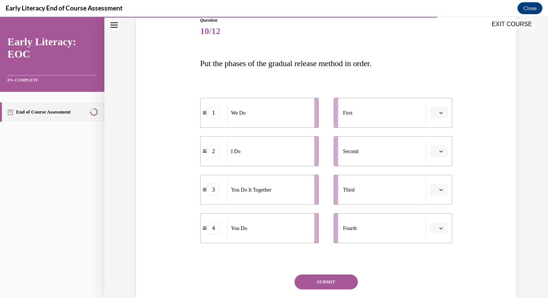
scroll to position [94, 0]
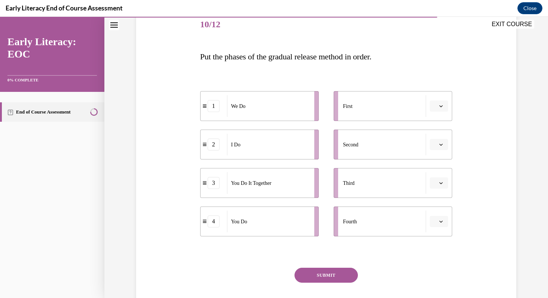
click at [443, 146] on span "button" at bounding box center [440, 144] width 5 height 5
click at [443, 146] on icon "button" at bounding box center [441, 144] width 4 height 4
click at [437, 103] on button "button" at bounding box center [439, 105] width 18 height 11
click at [439, 150] on div "2" at bounding box center [438, 152] width 19 height 15
click at [442, 142] on icon "button" at bounding box center [441, 144] width 4 height 4
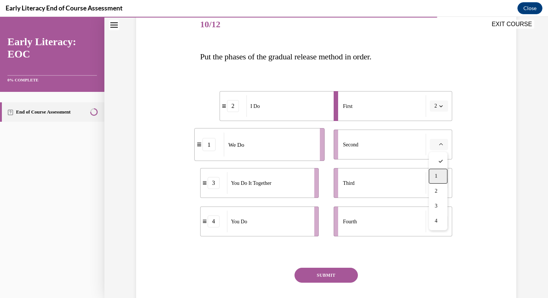
click at [439, 174] on div "1" at bounding box center [438, 176] width 19 height 15
click at [439, 180] on span "button" at bounding box center [440, 182] width 5 height 5
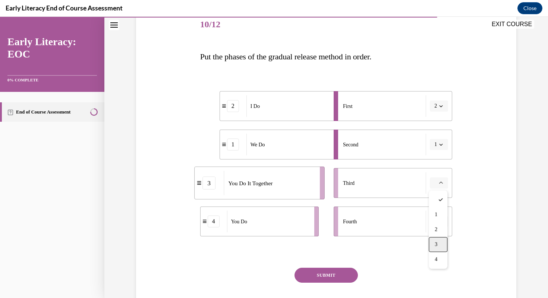
click at [437, 245] on span "3" at bounding box center [436, 244] width 3 height 6
click at [440, 225] on button "button" at bounding box center [439, 221] width 18 height 11
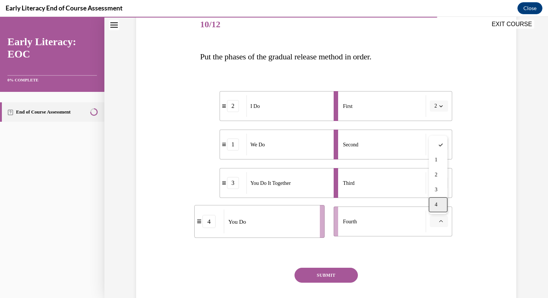
click at [437, 202] on span "4" at bounding box center [436, 204] width 3 height 6
click at [339, 272] on button "SUBMIT" at bounding box center [326, 274] width 63 height 15
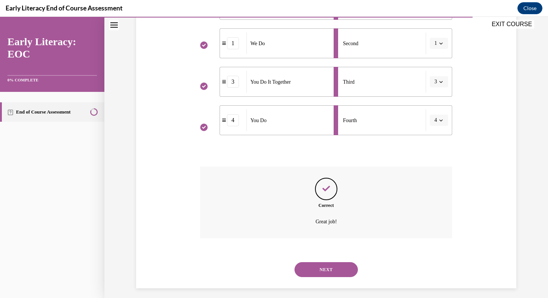
scroll to position [200, 0]
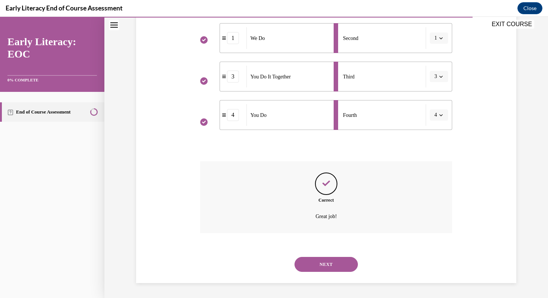
click at [334, 265] on button "NEXT" at bounding box center [326, 264] width 63 height 15
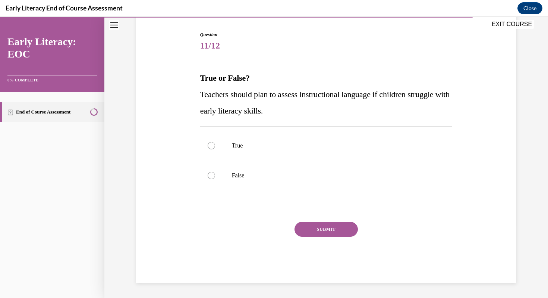
scroll to position [72, 0]
click at [213, 146] on div at bounding box center [211, 145] width 7 height 7
click at [327, 232] on button "SUBMIT" at bounding box center [326, 228] width 63 height 15
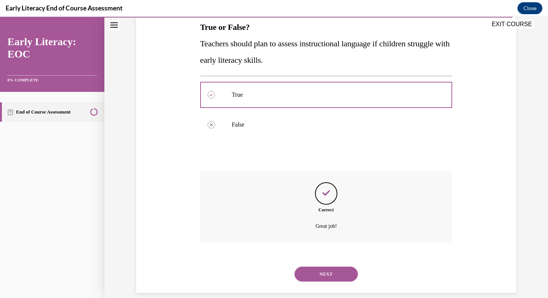
scroll to position [133, 0]
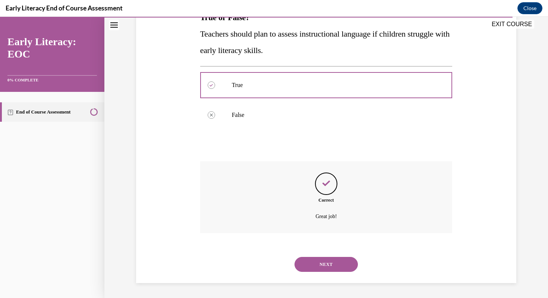
click at [330, 264] on button "NEXT" at bounding box center [326, 264] width 63 height 15
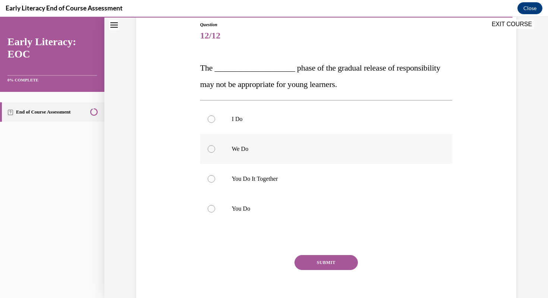
scroll to position [95, 0]
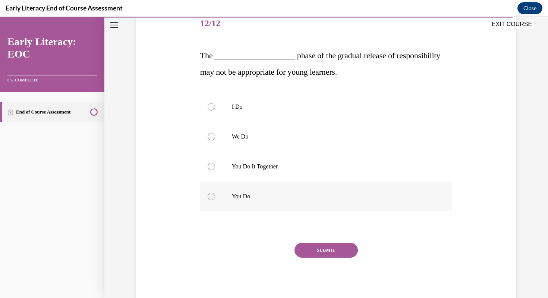
click at [210, 193] on div at bounding box center [211, 195] width 7 height 7
click at [323, 248] on button "SUBMIT" at bounding box center [326, 249] width 63 height 15
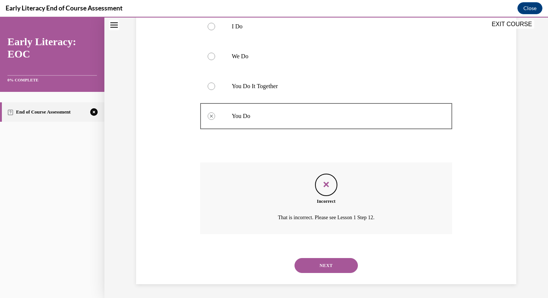
scroll to position [176, 0]
click at [327, 267] on button "NEXT" at bounding box center [326, 264] width 63 height 15
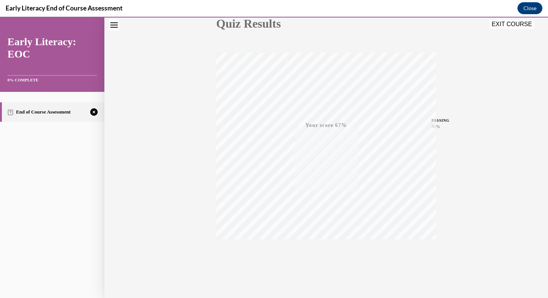
scroll to position [101, 0]
click at [326, 249] on icon "button" at bounding box center [326, 252] width 26 height 8
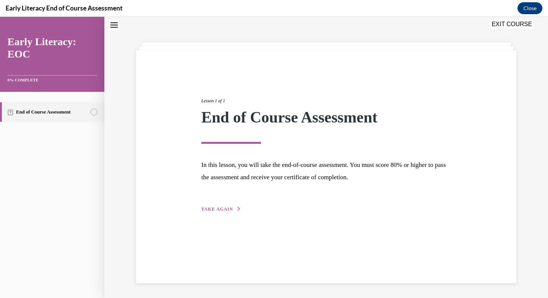
click at [213, 209] on span "TAKE AGAIN" at bounding box center [217, 208] width 32 height 5
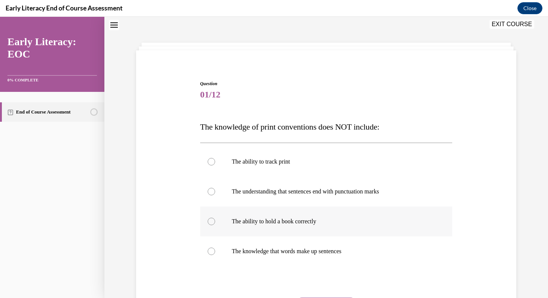
click at [212, 218] on div at bounding box center [211, 220] width 7 height 7
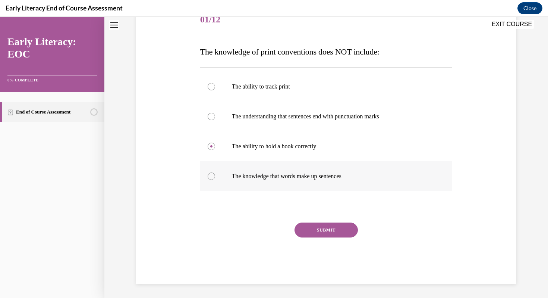
scroll to position [99, 0]
click at [325, 233] on button "SUBMIT" at bounding box center [326, 228] width 63 height 15
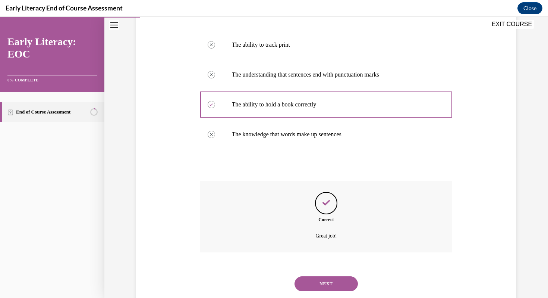
scroll to position [160, 0]
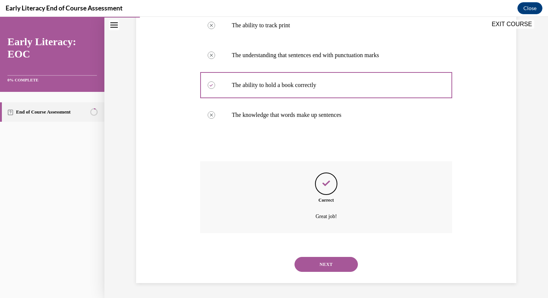
click at [324, 264] on button "NEXT" at bounding box center [326, 264] width 63 height 15
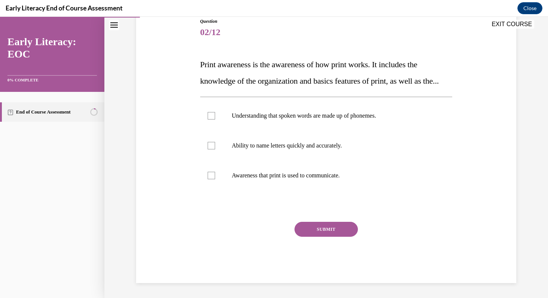
scroll to position [83, 0]
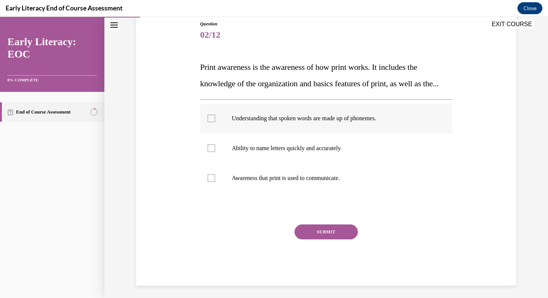
click at [211, 122] on div at bounding box center [211, 117] width 7 height 7
click at [341, 239] on button "SUBMIT" at bounding box center [326, 231] width 63 height 15
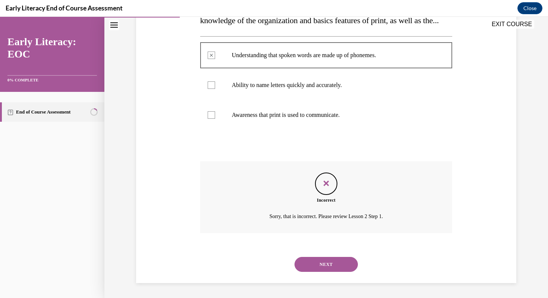
scroll to position [163, 0]
click at [330, 264] on button "NEXT" at bounding box center [326, 264] width 63 height 15
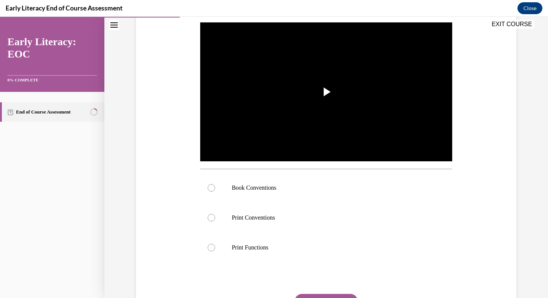
scroll to position [187, 0]
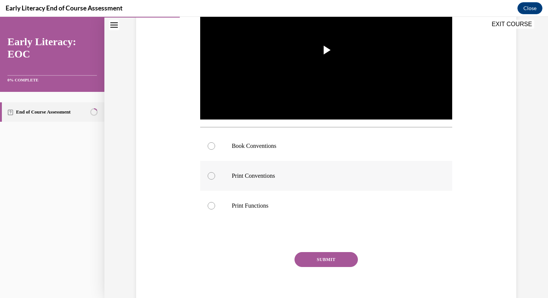
click at [210, 175] on div at bounding box center [211, 175] width 7 height 7
click at [310, 258] on button "SUBMIT" at bounding box center [326, 259] width 63 height 15
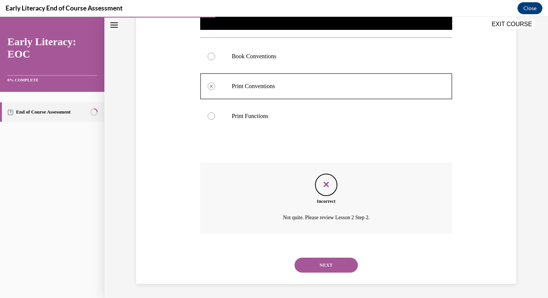
scroll to position [277, 0]
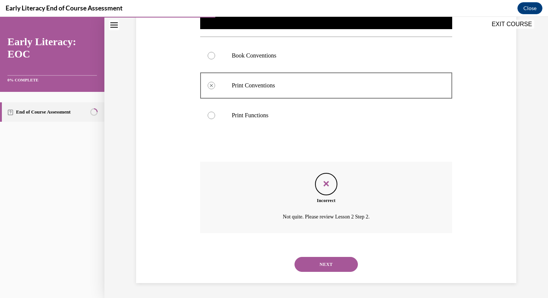
click at [314, 264] on button "NEXT" at bounding box center [326, 264] width 63 height 15
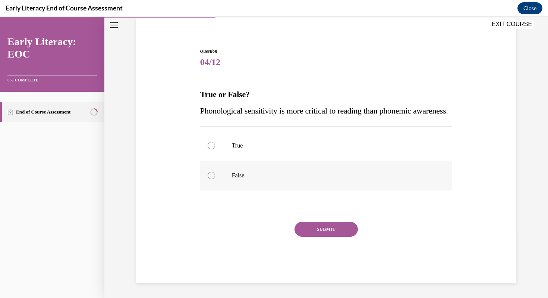
click at [212, 174] on div at bounding box center [211, 175] width 7 height 7
click at [320, 230] on button "SUBMIT" at bounding box center [326, 228] width 63 height 15
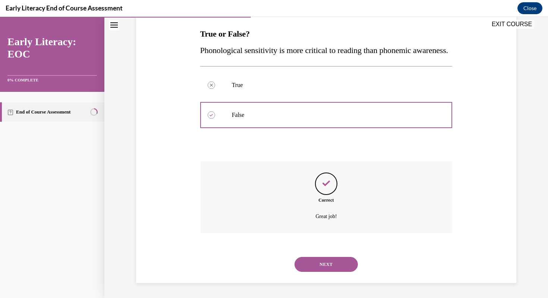
scroll to position [133, 0]
click at [329, 265] on button "NEXT" at bounding box center [326, 264] width 63 height 15
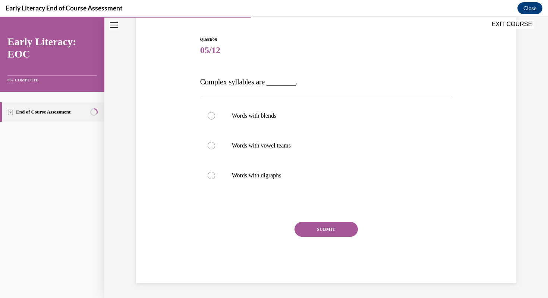
scroll to position [68, 0]
click at [210, 116] on div at bounding box center [211, 115] width 7 height 7
click at [331, 224] on button "SUBMIT" at bounding box center [326, 228] width 63 height 15
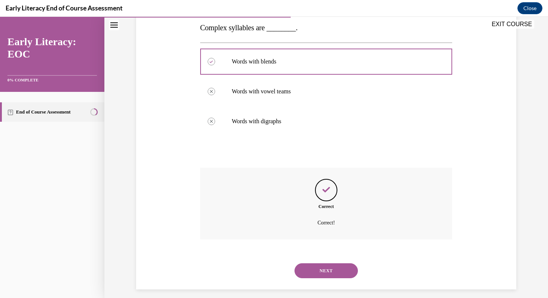
scroll to position [128, 0]
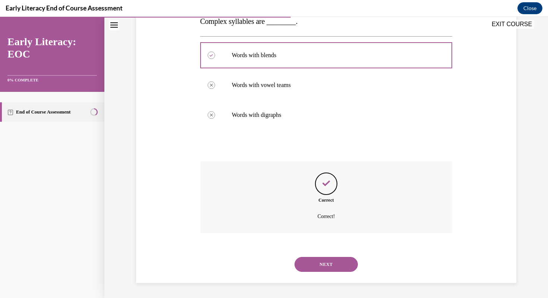
click at [330, 263] on button "NEXT" at bounding box center [326, 264] width 63 height 15
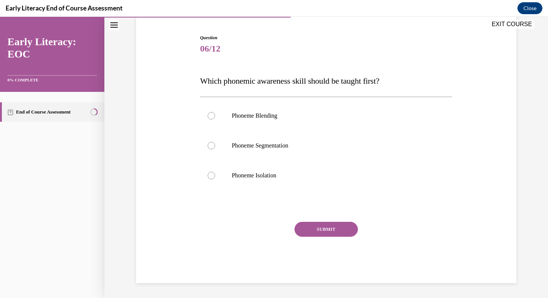
scroll to position [69, 0]
click at [214, 174] on div at bounding box center [211, 175] width 7 height 7
click at [321, 233] on button "SUBMIT" at bounding box center [326, 228] width 63 height 15
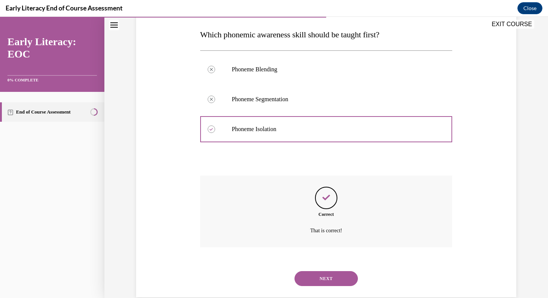
scroll to position [130, 0]
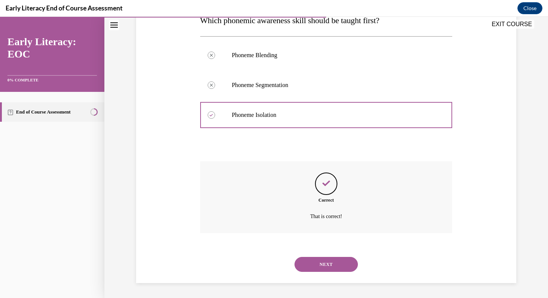
click at [330, 263] on button "NEXT" at bounding box center [326, 264] width 63 height 15
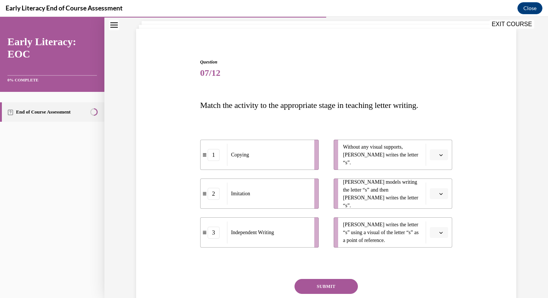
scroll to position [102, 0]
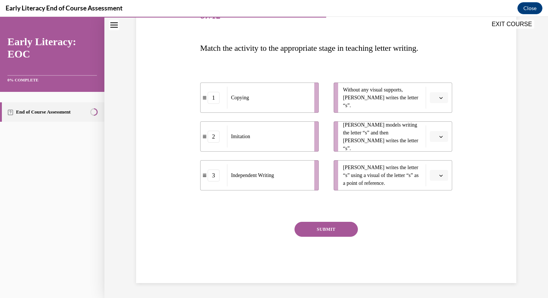
click at [446, 97] on button "button" at bounding box center [439, 97] width 18 height 11
click at [443, 161] on div "3" at bounding box center [438, 158] width 19 height 15
click at [440, 138] on icon "button" at bounding box center [441, 137] width 4 height 4
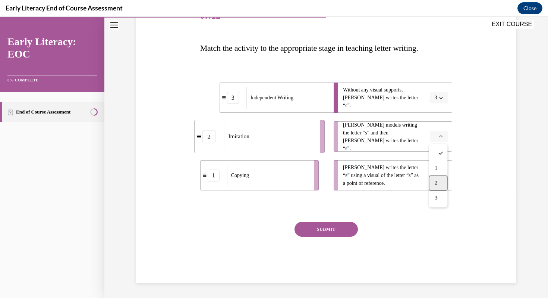
click at [437, 181] on span "2" at bounding box center [436, 183] width 3 height 6
click at [441, 176] on icon "button" at bounding box center [441, 175] width 3 height 2
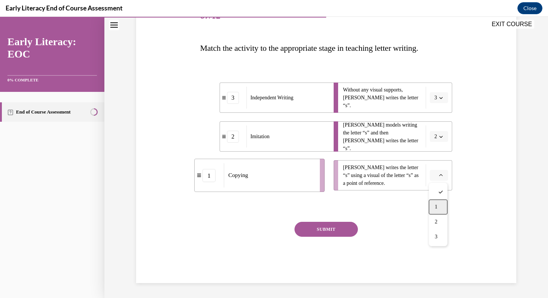
click at [438, 204] on div "1" at bounding box center [438, 206] width 19 height 15
click at [344, 230] on button "SUBMIT" at bounding box center [326, 228] width 63 height 15
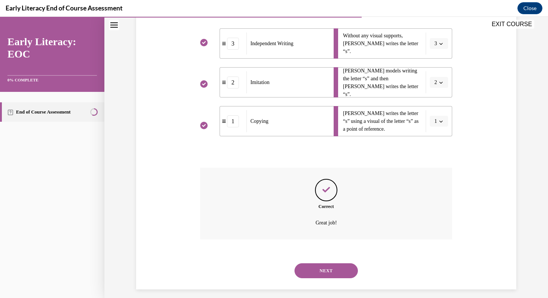
scroll to position [163, 0]
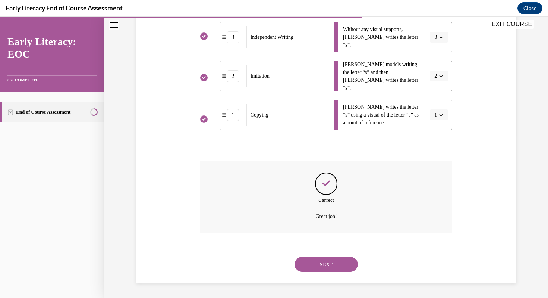
click at [328, 262] on button "NEXT" at bounding box center [326, 264] width 63 height 15
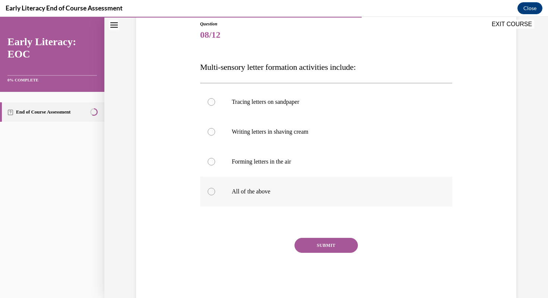
click at [214, 190] on div at bounding box center [211, 191] width 7 height 7
click at [320, 246] on button "SUBMIT" at bounding box center [326, 245] width 63 height 15
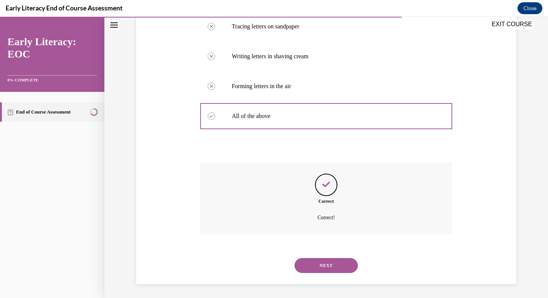
scroll to position [160, 0]
click at [328, 263] on button "NEXT" at bounding box center [326, 264] width 63 height 15
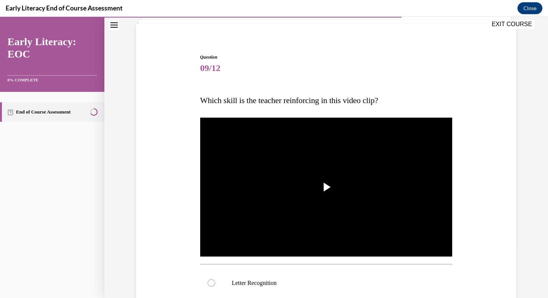
scroll to position [51, 0]
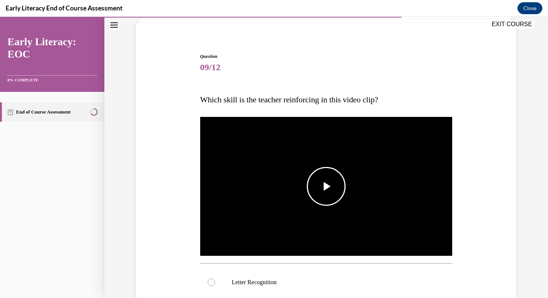
click at [326, 186] on span "Video player" at bounding box center [326, 186] width 0 height 0
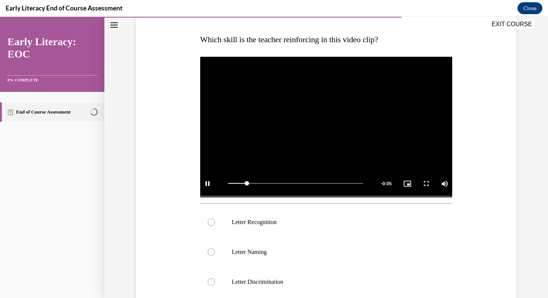
scroll to position [113, 0]
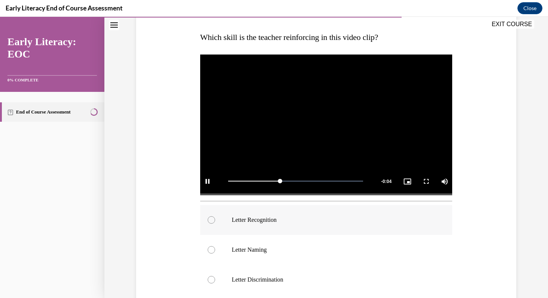
click at [214, 218] on div at bounding box center [211, 219] width 7 height 7
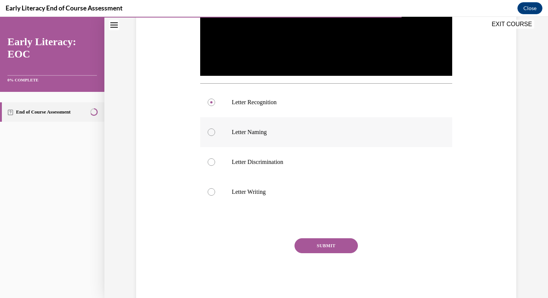
scroll to position [246, 0]
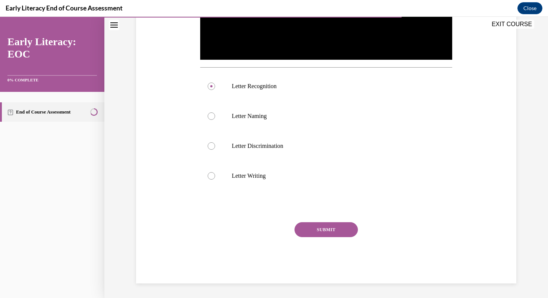
click at [336, 232] on button "SUBMIT" at bounding box center [326, 229] width 63 height 15
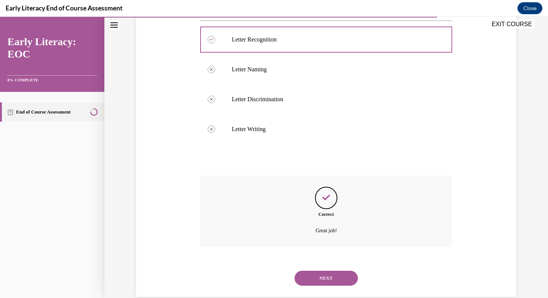
scroll to position [307, 0]
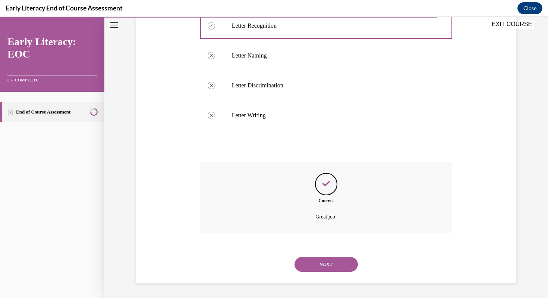
click at [332, 263] on button "NEXT" at bounding box center [326, 264] width 63 height 15
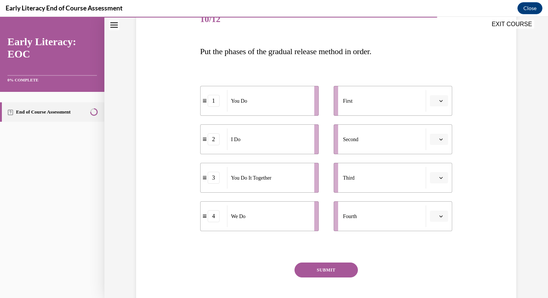
scroll to position [100, 0]
click at [444, 138] on button "button" at bounding box center [439, 138] width 18 height 11
click at [440, 186] on div "2" at bounding box center [438, 184] width 19 height 15
click at [440, 141] on span "button" at bounding box center [440, 138] width 5 height 5
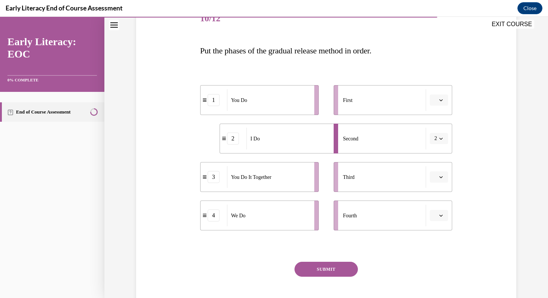
click at [438, 103] on button "button" at bounding box center [439, 99] width 18 height 11
click at [437, 146] on span "2" at bounding box center [436, 147] width 3 height 6
click at [439, 141] on button "button" at bounding box center [439, 138] width 18 height 11
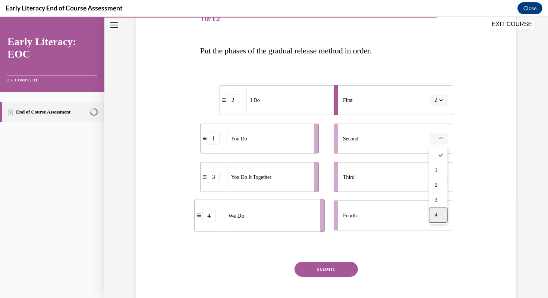
click at [437, 217] on span "4" at bounding box center [436, 215] width 3 height 6
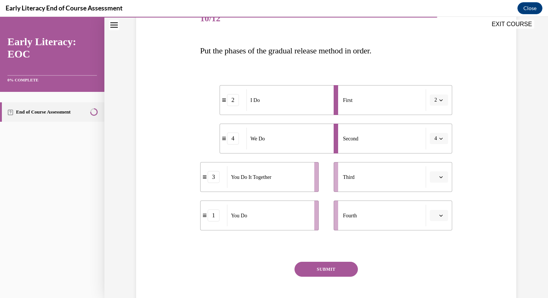
click at [442, 177] on icon "button" at bounding box center [441, 177] width 4 height 4
click at [438, 238] on div "3" at bounding box center [438, 238] width 19 height 15
click at [439, 215] on icon "button" at bounding box center [441, 215] width 4 height 4
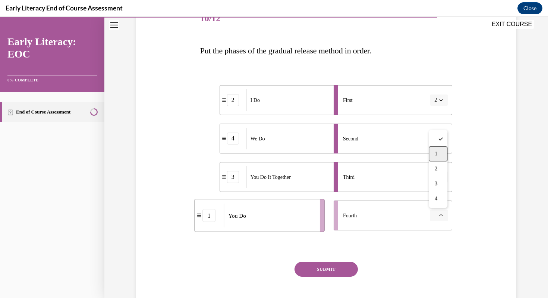
click at [435, 148] on div "1" at bounding box center [438, 153] width 19 height 15
click at [336, 270] on button "SUBMIT" at bounding box center [326, 268] width 63 height 15
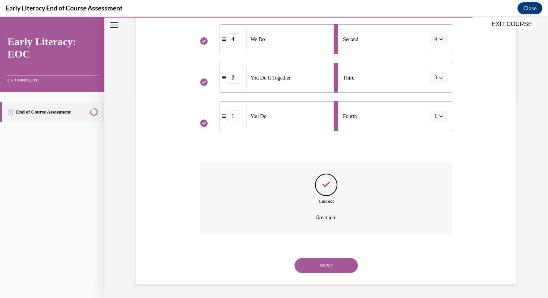
scroll to position [200, 0]
click at [333, 263] on button "NEXT" at bounding box center [326, 264] width 63 height 15
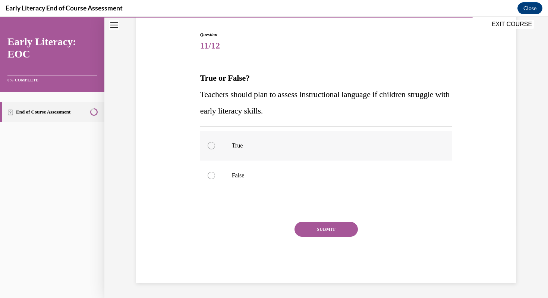
click at [210, 141] on div at bounding box center [326, 145] width 252 height 30
click at [316, 227] on button "SUBMIT" at bounding box center [326, 228] width 63 height 15
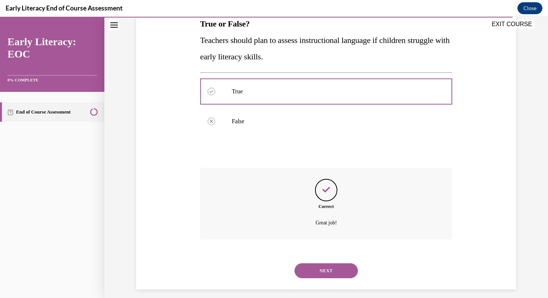
scroll to position [133, 0]
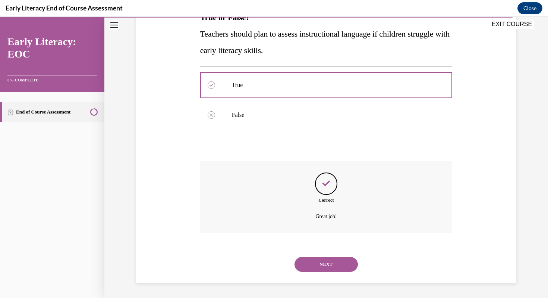
click at [334, 264] on button "NEXT" at bounding box center [326, 264] width 63 height 15
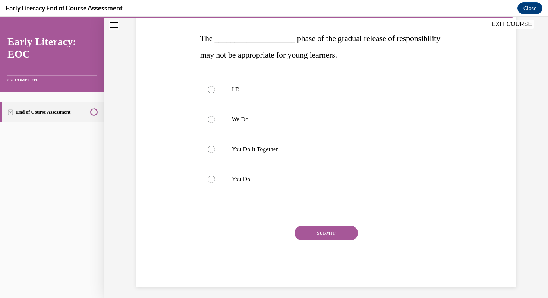
scroll to position [116, 0]
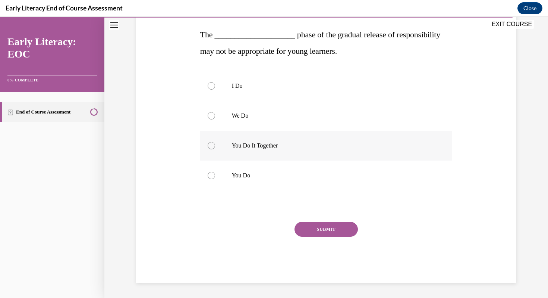
click at [210, 147] on div at bounding box center [211, 145] width 7 height 7
click at [317, 228] on button "SUBMIT" at bounding box center [326, 228] width 63 height 15
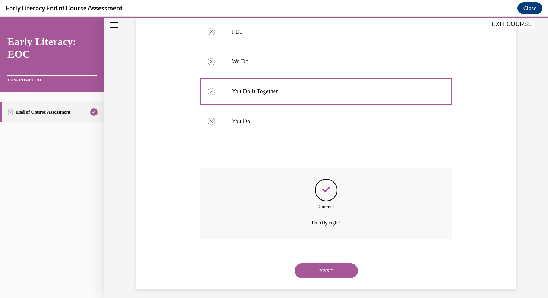
scroll to position [176, 0]
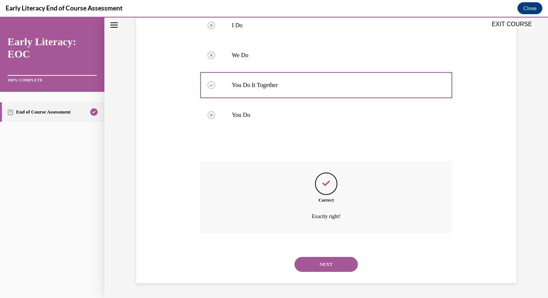
click at [321, 263] on button "NEXT" at bounding box center [326, 264] width 63 height 15
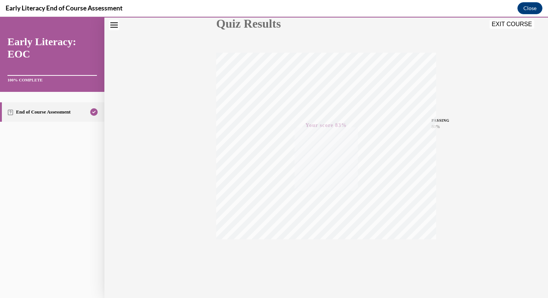
scroll to position [101, 0]
click at [505, 24] on button "EXIT COURSE" at bounding box center [512, 24] width 45 height 9
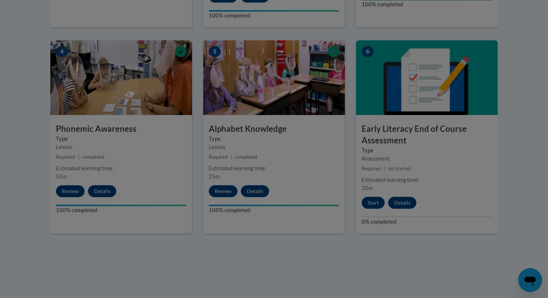
scroll to position [0, 0]
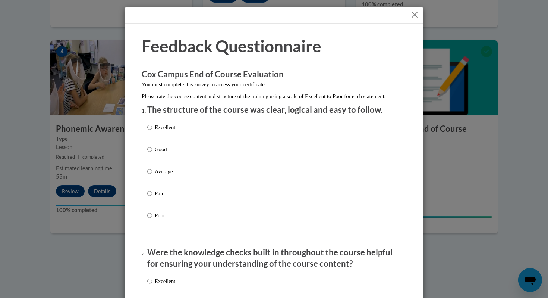
click at [416, 13] on button "Close" at bounding box center [414, 14] width 9 height 9
